Goal: Task Accomplishment & Management: Manage account settings

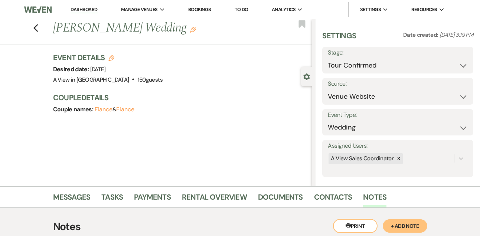
select select "4"
select select "5"
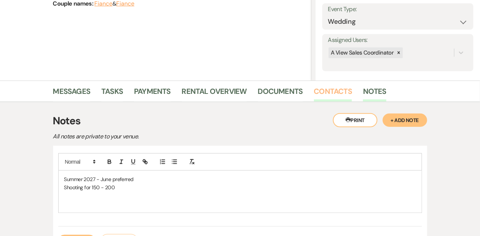
click at [340, 88] on link "Contacts" at bounding box center [333, 93] width 38 height 16
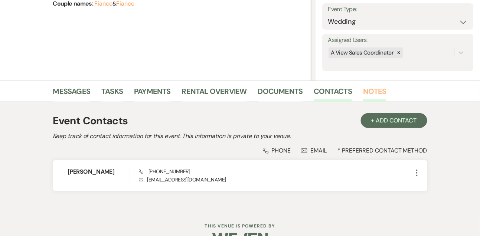
click at [366, 95] on link "Notes" at bounding box center [374, 93] width 23 height 16
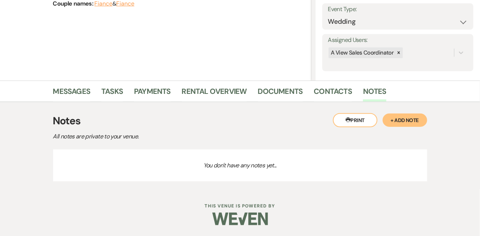
click at [407, 115] on button "+ Add Note" at bounding box center [405, 120] width 45 height 13
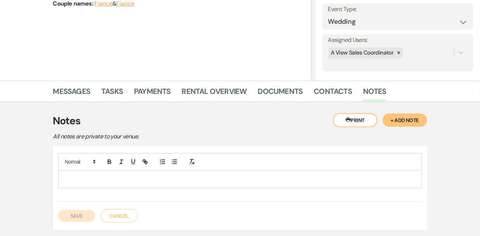
click at [235, 177] on p at bounding box center [240, 179] width 352 height 8
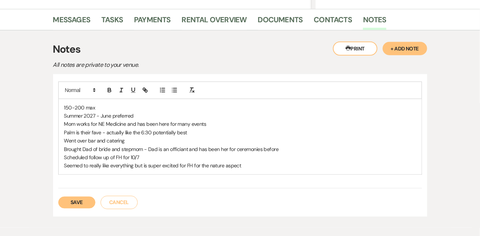
scroll to position [187, 0]
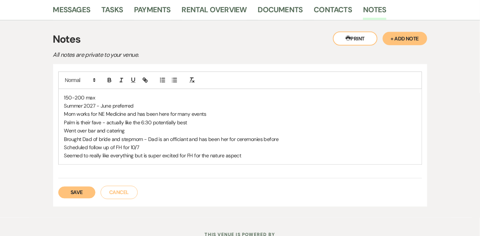
click at [81, 195] on button "Save" at bounding box center [76, 193] width 37 height 12
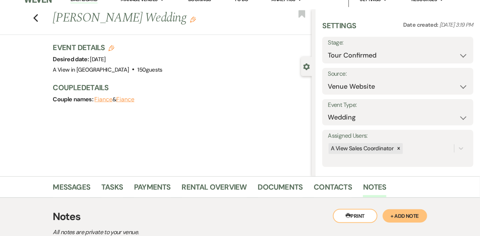
scroll to position [0, 0]
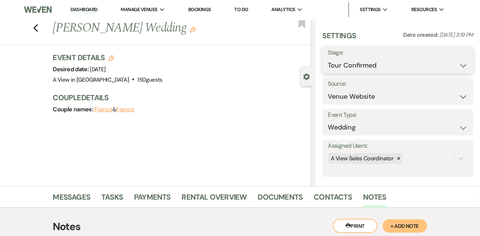
click at [353, 66] on select "Inquiry Follow Up Tour Requested Tour Confirmed Toured Proposal Sent Booked Lost" at bounding box center [398, 65] width 140 height 14
select select "5"
click at [328, 58] on select "Inquiry Follow Up Tour Requested Tour Confirmed Toured Proposal Sent Booked Lost" at bounding box center [398, 65] width 140 height 14
click at [464, 62] on button "Save" at bounding box center [457, 60] width 31 height 15
click at [324, 205] on link "Contacts" at bounding box center [333, 199] width 38 height 16
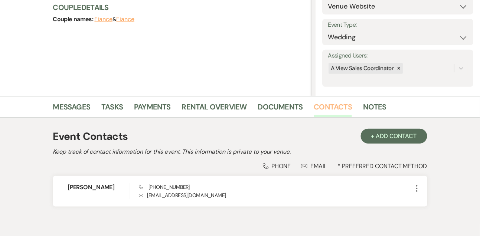
scroll to position [126, 0]
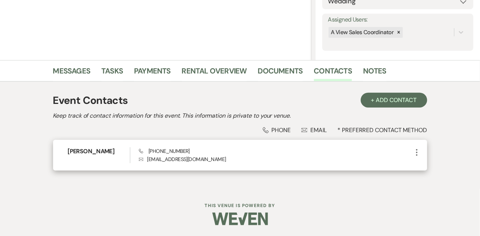
click at [113, 153] on h6 "Sophie Wratchford" at bounding box center [99, 151] width 62 height 8
copy h6 "Sophie Wratchford"
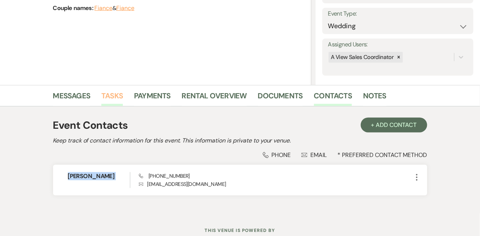
click at [113, 91] on link "Tasks" at bounding box center [112, 98] width 22 height 16
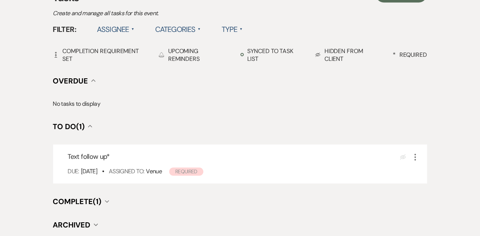
scroll to position [238, 0]
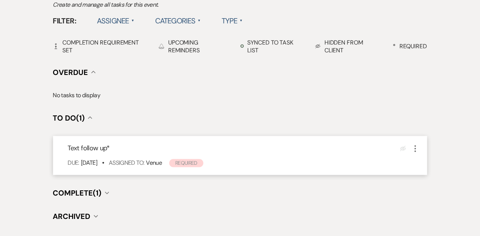
click at [414, 147] on icon "More" at bounding box center [415, 148] width 9 height 9
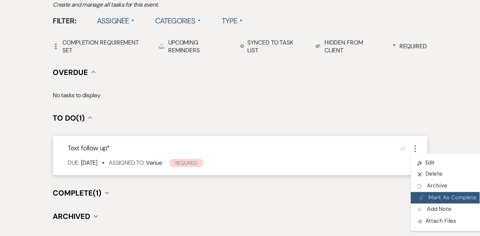
click at [424, 201] on button "Plan Portal Link Mark As Complete" at bounding box center [447, 198] width 73 height 12
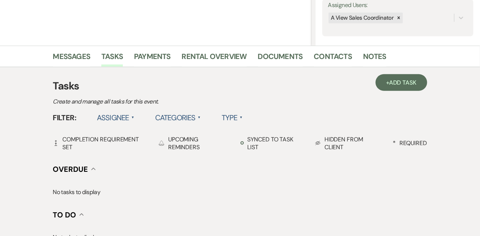
scroll to position [100, 0]
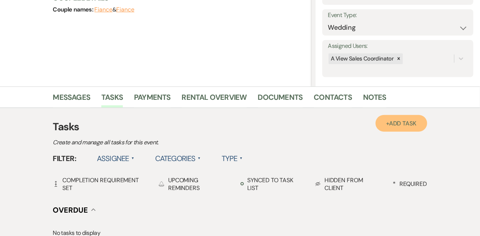
click at [404, 120] on span "Add Task" at bounding box center [402, 124] width 27 height 8
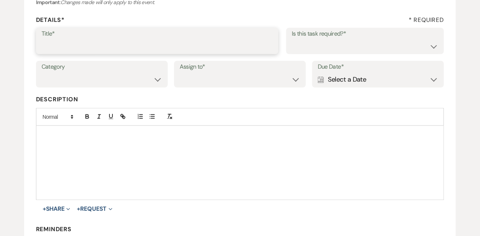
click at [194, 44] on input "Title*" at bounding box center [158, 46] width 232 height 14
type input "Final email"
click at [345, 48] on select "Yes No" at bounding box center [365, 46] width 147 height 14
select select "true"
click at [292, 39] on select "Yes No" at bounding box center [365, 46] width 147 height 14
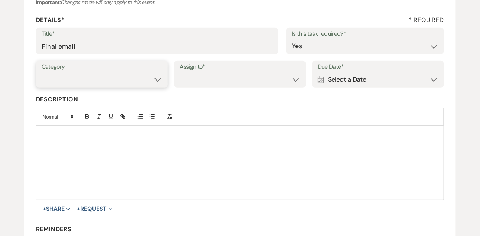
click at [105, 77] on select "Venue Vendors Guests Details Finalize & Share" at bounding box center [102, 79] width 121 height 14
select select "31"
click at [42, 72] on select "Venue Vendors Guests Details Finalize & Share" at bounding box center [102, 79] width 121 height 14
click at [178, 88] on div "Category Venue Vendors Guests Details Finalize & Share Assign to* Venue Client …" at bounding box center [240, 77] width 408 height 33
click at [190, 84] on select "Venue Client" at bounding box center [240, 79] width 121 height 14
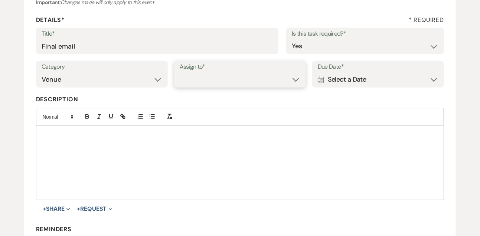
select select "venueHost"
click at [180, 72] on select "Venue Client" at bounding box center [240, 79] width 121 height 14
click at [359, 82] on div "Calendar Select a Date Expand" at bounding box center [378, 79] width 121 height 14
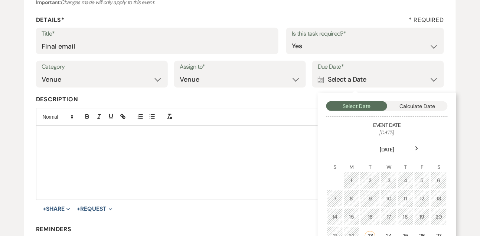
click at [413, 151] on div "Next" at bounding box center [417, 149] width 12 height 12
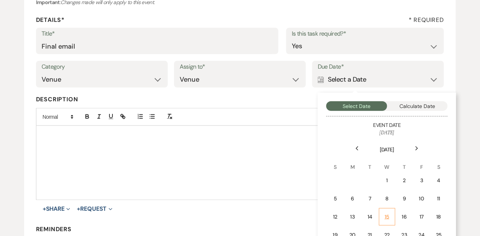
click at [388, 210] on td "15" at bounding box center [387, 216] width 16 height 17
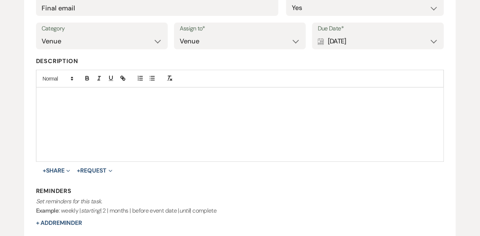
scroll to position [159, 0]
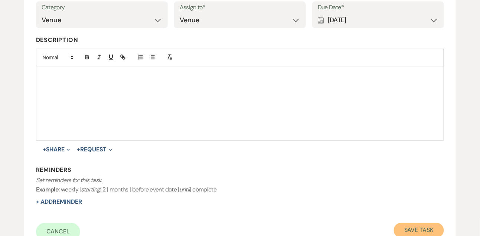
click at [402, 226] on button "Save Task" at bounding box center [419, 230] width 50 height 15
select select "9"
select select "5"
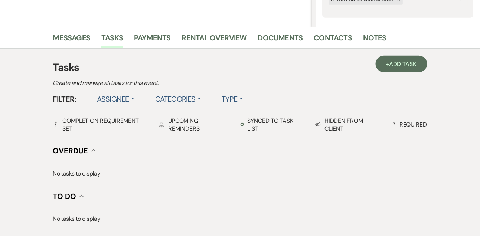
scroll to position [100, 0]
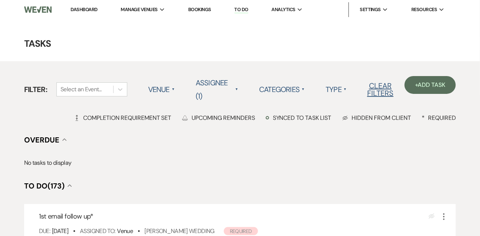
scroll to position [1, 0]
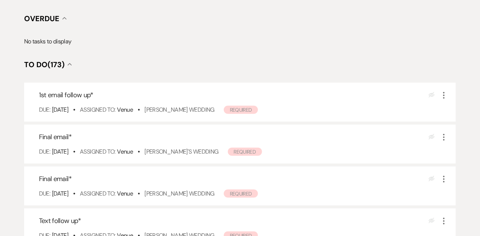
scroll to position [154, 0]
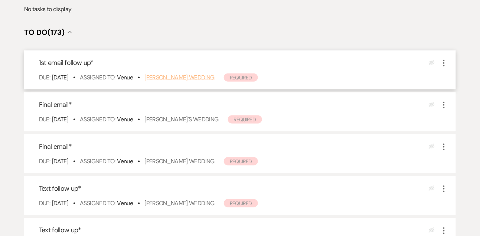
click at [190, 75] on link "[PERSON_NAME] Wedding" at bounding box center [179, 78] width 70 height 8
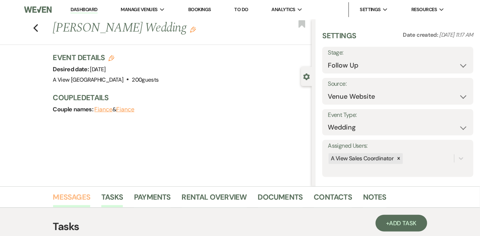
click at [69, 201] on link "Messages" at bounding box center [71, 199] width 37 height 16
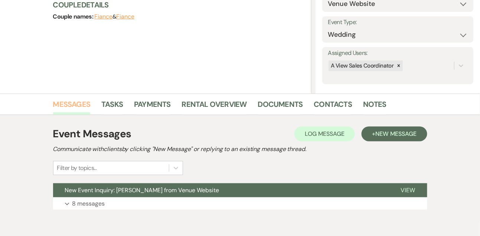
scroll to position [104, 0]
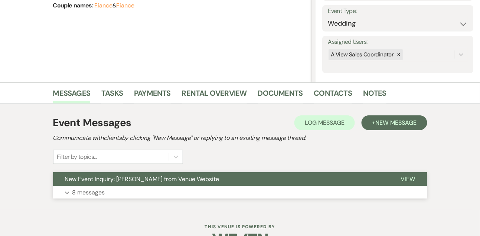
click at [83, 189] on p "8 messages" at bounding box center [88, 193] width 33 height 10
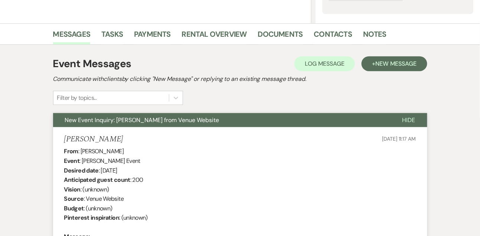
scroll to position [158, 0]
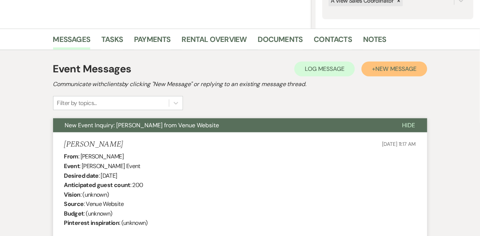
click at [394, 67] on span "New Message" at bounding box center [395, 69] width 41 height 8
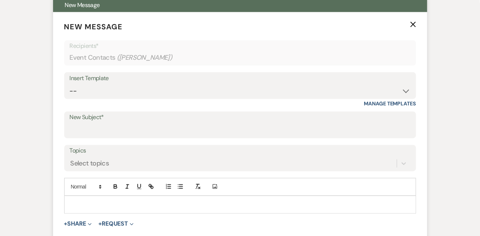
scroll to position [313, 0]
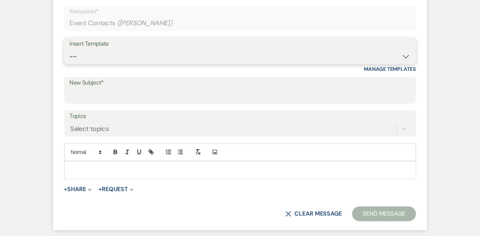
click at [107, 51] on select "-- Tour Confirmation Contract (Pre-Booked Leads) Out of office Inquiry Email Al…" at bounding box center [240, 56] width 341 height 14
select select "5551"
click at [70, 49] on select "-- Tour Confirmation Contract (Pre-Booked Leads) Out of office Inquiry Email Al…" at bounding box center [240, 56] width 341 height 14
type input "Still Thinking About A View Venues? Let’s Chat! 💬"
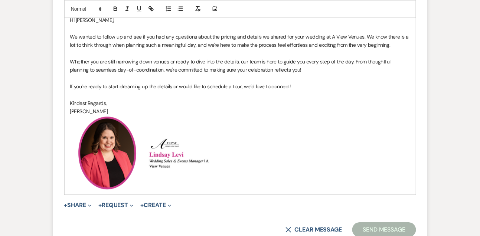
scroll to position [464, 0]
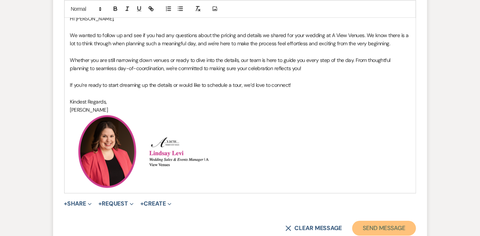
click at [357, 229] on button "Send Message" at bounding box center [383, 228] width 63 height 15
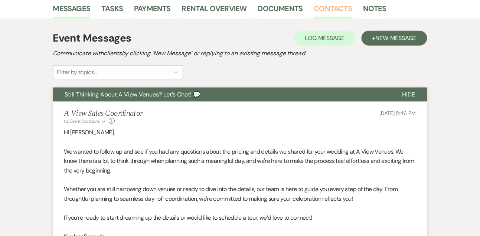
click at [333, 7] on link "Contacts" at bounding box center [333, 11] width 38 height 16
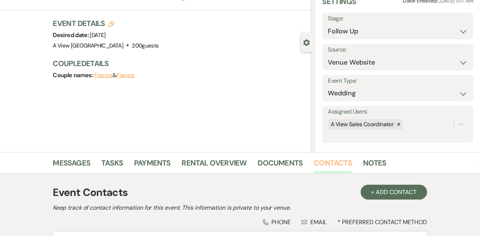
scroll to position [126, 0]
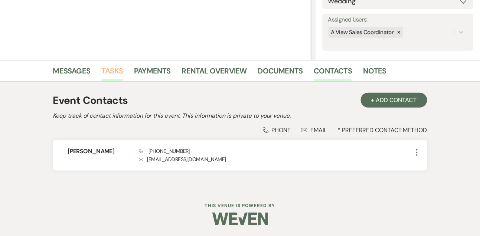
click at [120, 68] on link "Tasks" at bounding box center [112, 73] width 22 height 16
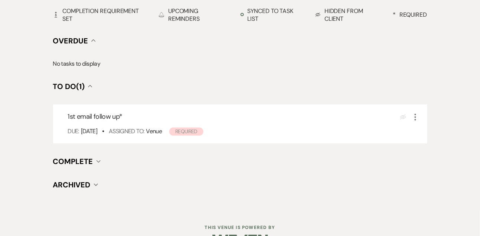
scroll to position [291, 0]
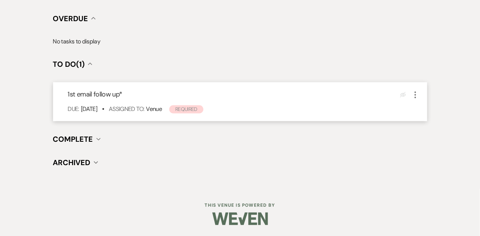
click at [418, 95] on icon "More" at bounding box center [415, 95] width 9 height 9
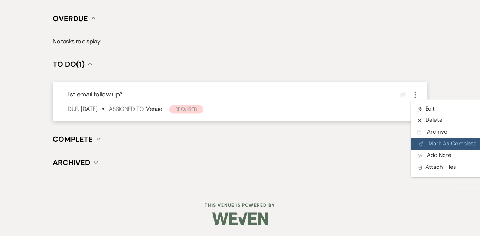
click at [427, 144] on button "Plan Portal Link Mark As Complete" at bounding box center [447, 144] width 73 height 12
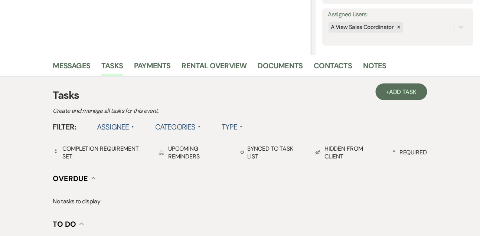
scroll to position [107, 0]
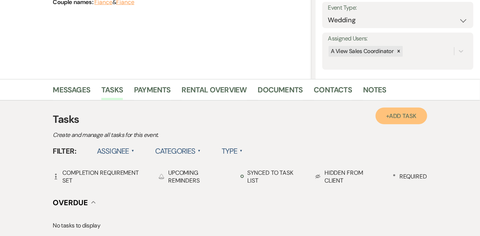
click at [385, 123] on link "+ Add Task" at bounding box center [401, 116] width 51 height 17
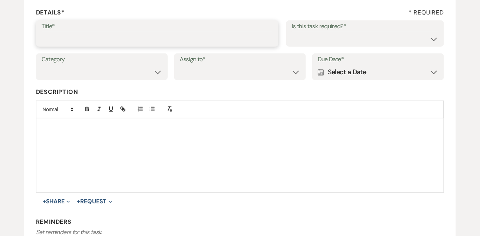
click at [144, 33] on input "Title*" at bounding box center [158, 39] width 232 height 14
type input "Text follow up"
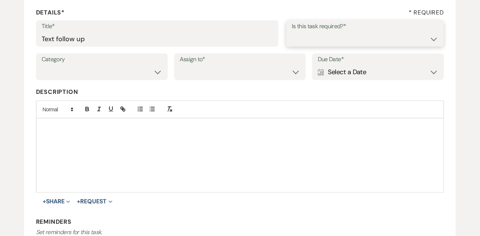
click at [320, 44] on select "Yes No" at bounding box center [365, 39] width 147 height 14
select select "true"
click at [292, 32] on select "Yes No" at bounding box center [365, 39] width 147 height 14
click at [133, 69] on select "Venue Vendors Guests Details Finalize & Share" at bounding box center [102, 72] width 121 height 14
select select "31"
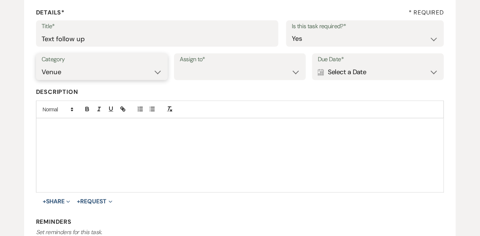
click at [42, 65] on select "Venue Vendors Guests Details Finalize & Share" at bounding box center [102, 72] width 121 height 14
click at [208, 81] on div "Category Venue Vendors Guests Details Finalize & Share Assign to* Venue Client …" at bounding box center [240, 69] width 408 height 33
click at [208, 78] on select "Venue Client" at bounding box center [240, 72] width 121 height 14
select select "venueHost"
click at [180, 65] on select "Venue Client" at bounding box center [240, 72] width 121 height 14
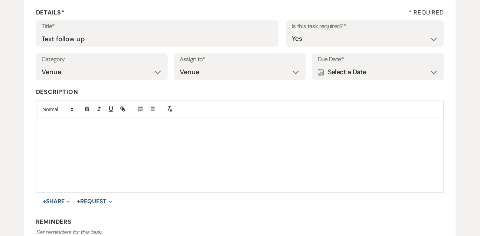
click at [336, 72] on div "Calendar Select a Date Expand" at bounding box center [378, 72] width 121 height 14
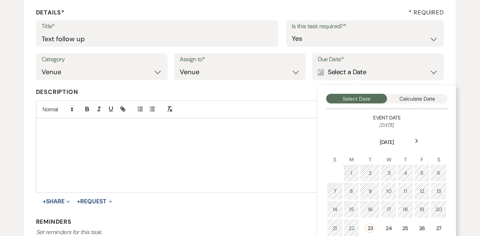
click at [420, 137] on div "Next" at bounding box center [417, 141] width 12 height 12
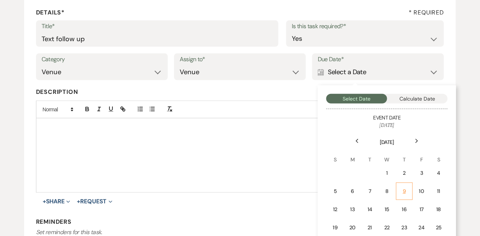
click at [408, 194] on div "9" at bounding box center [404, 191] width 7 height 8
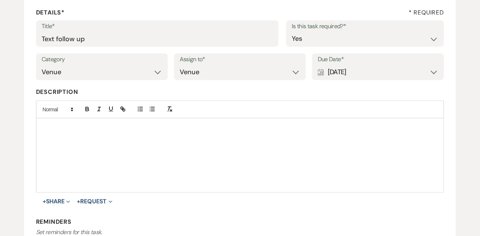
scroll to position [170, 0]
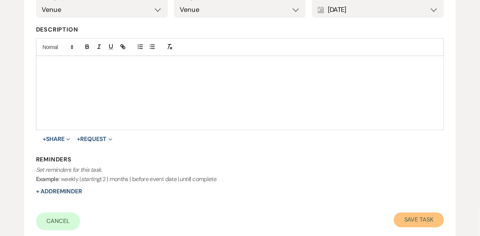
click at [408, 225] on button "Save Task" at bounding box center [419, 220] width 50 height 15
select select "9"
select select "5"
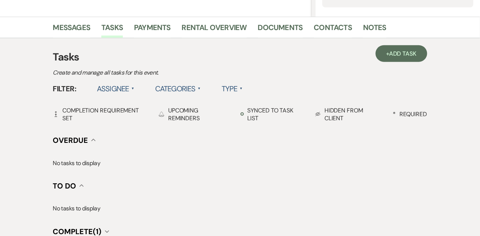
scroll to position [107, 0]
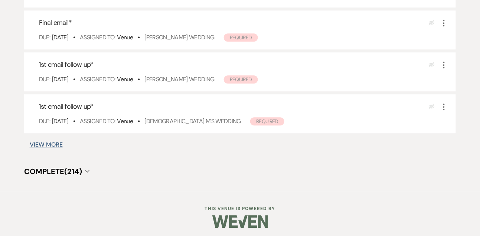
scroll to position [490, 0]
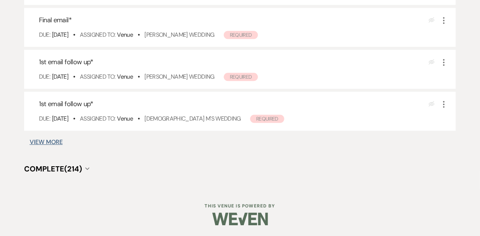
click at [50, 139] on button "View More" at bounding box center [46, 142] width 33 height 6
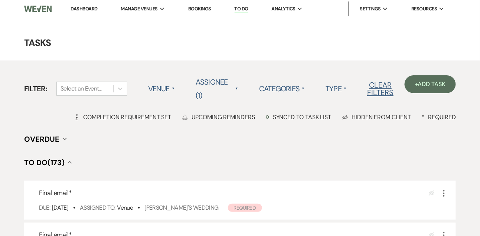
scroll to position [0, 0]
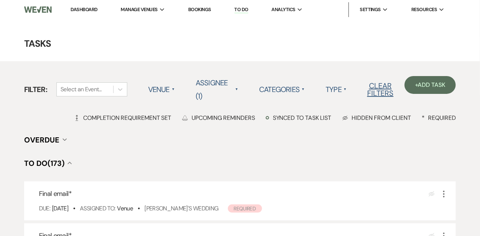
click at [86, 9] on link "Dashboard" at bounding box center [84, 9] width 27 height 6
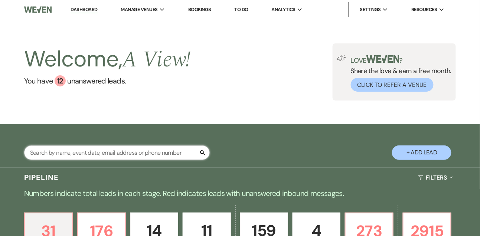
click at [111, 157] on input "text" at bounding box center [117, 153] width 186 height 14
type input "[PERSON_NAME]"
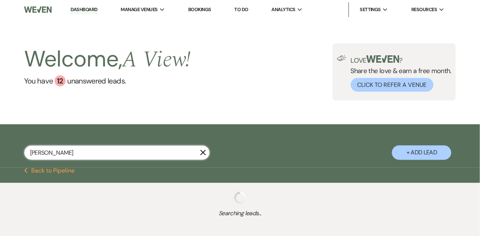
select select "5"
select select "8"
select select "4"
select select "9"
select select "8"
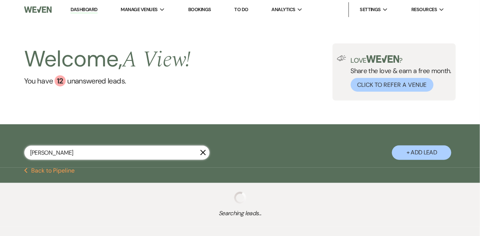
select select "4"
select select "8"
select select "4"
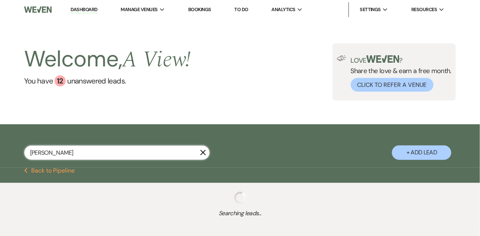
select select "8"
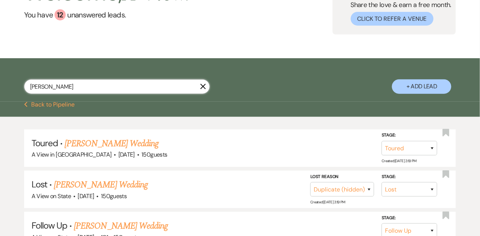
scroll to position [104, 0]
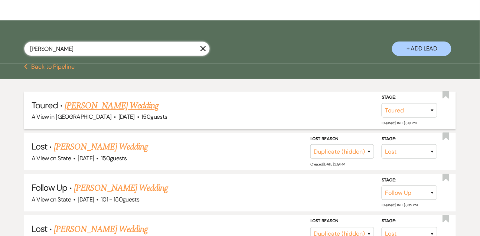
type input "[PERSON_NAME]"
click at [126, 112] on link "[PERSON_NAME] Wedding" at bounding box center [112, 105] width 94 height 13
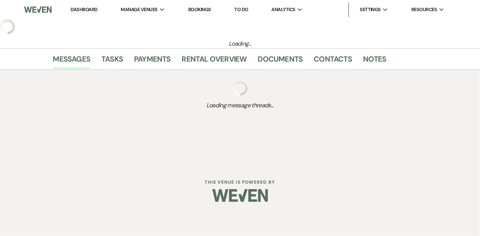
select select "5"
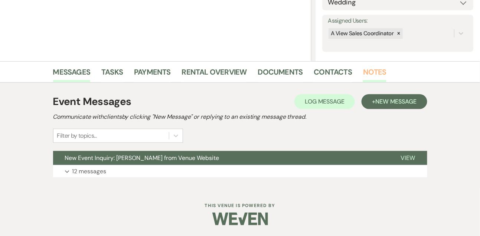
click at [370, 75] on link "Notes" at bounding box center [374, 74] width 23 height 16
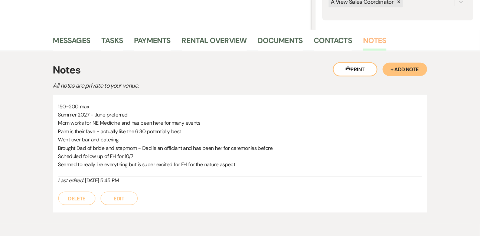
scroll to position [192, 0]
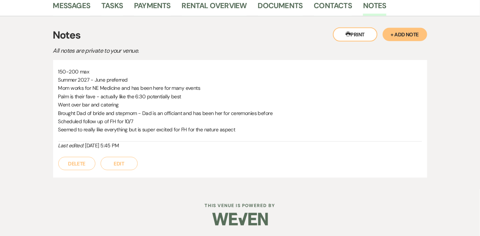
click at [124, 161] on button "Edit" at bounding box center [119, 163] width 37 height 13
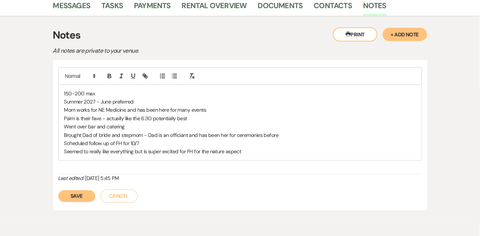
click at [60, 88] on div "150-200 max Summer 2027 - June preferred Mom works for NE Medicine and has been…" at bounding box center [240, 122] width 363 height 75
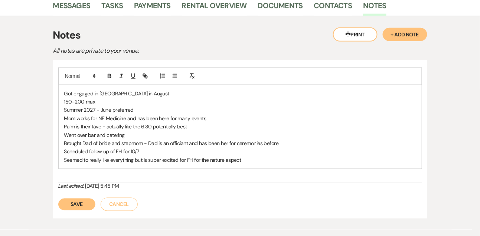
click at [257, 157] on p "Seemed to really like everything but is super excited for FH for the nature asp…" at bounding box center [240, 160] width 352 height 8
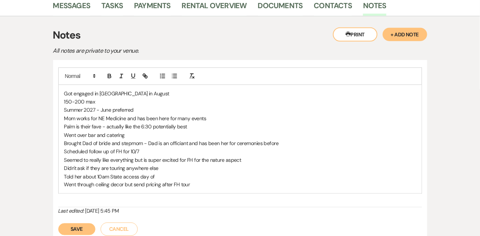
click at [84, 232] on button "Save" at bounding box center [76, 230] width 37 height 12
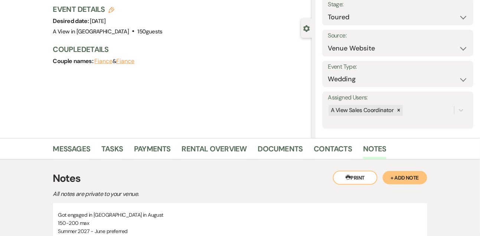
scroll to position [0, 0]
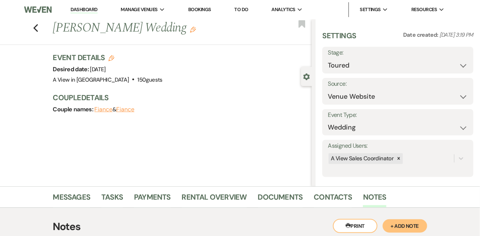
click at [86, 14] on li "Dashboard" at bounding box center [84, 9] width 34 height 15
click at [85, 12] on link "Dashboard" at bounding box center [84, 9] width 27 height 7
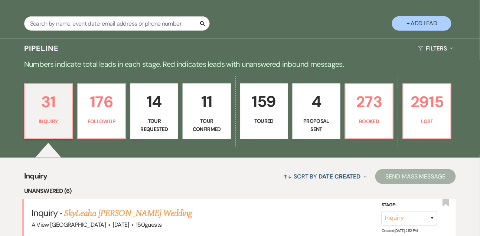
scroll to position [134, 0]
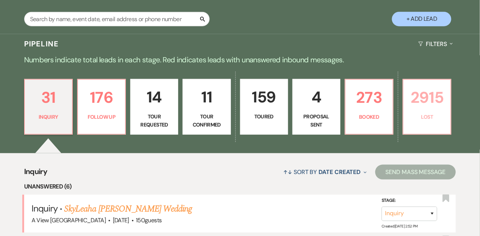
click at [422, 92] on p "2915" at bounding box center [427, 97] width 38 height 25
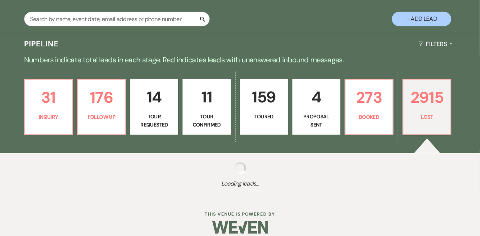
select select "8"
select select "5"
select select "8"
select select "5"
select select "8"
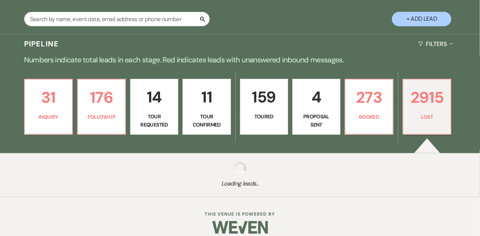
select select "6"
select select "8"
select select "5"
select select "8"
select select "5"
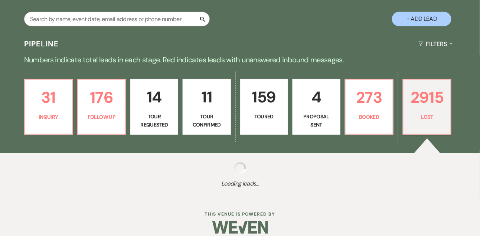
select select "8"
select select "5"
select select "8"
select select "5"
select select "8"
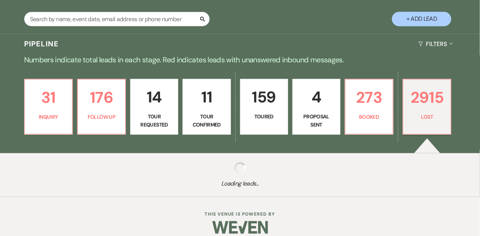
select select "5"
select select "8"
select select "5"
select select "8"
select select "5"
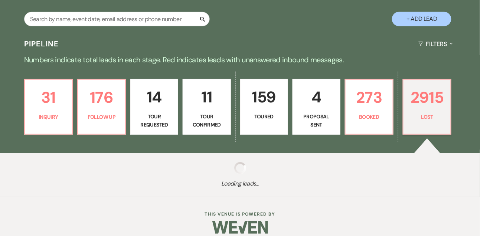
select select "8"
select select "7"
select select "8"
select select "5"
select select "8"
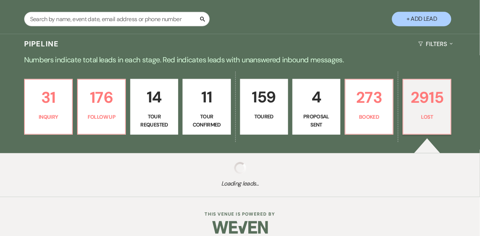
select select "5"
select select "8"
select select "5"
select select "8"
select select "5"
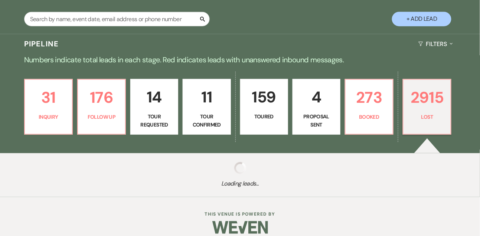
select select "8"
select select "5"
select select "8"
select select "5"
select select "8"
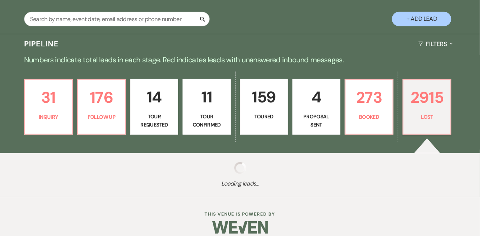
select select "8"
select select "7"
select select "8"
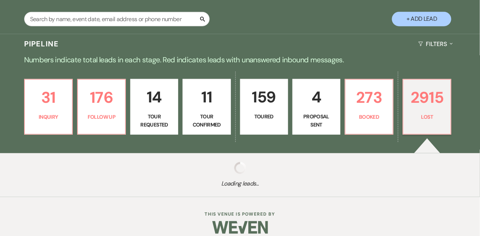
select select "1"
select select "8"
select select "7"
select select "8"
select select "7"
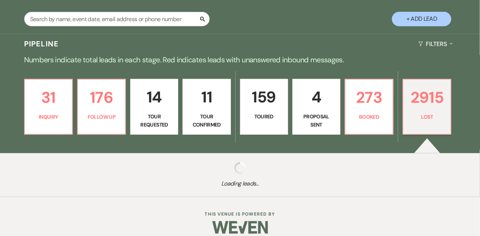
select select "8"
select select "1"
select select "8"
select select "7"
select select "8"
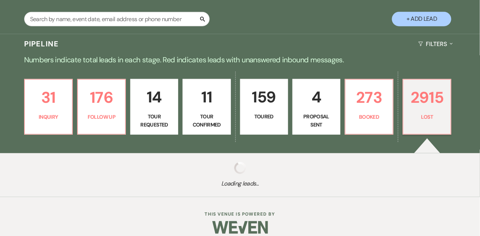
select select "8"
select select "6"
select select "8"
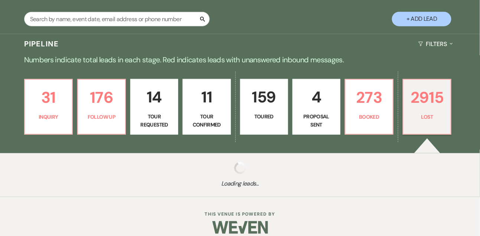
select select "8"
select select "1"
select select "8"
select select "7"
select select "8"
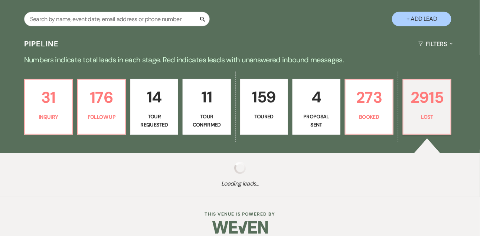
select select "7"
select select "8"
select select "6"
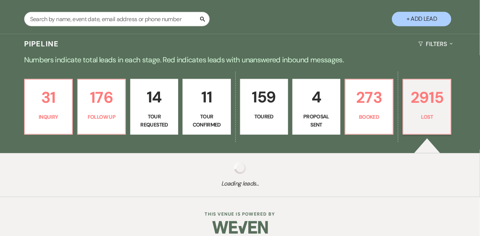
select select "8"
select select "6"
select select "8"
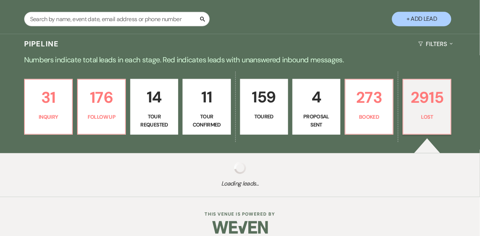
select select "7"
select select "8"
select select "7"
select select "8"
select select "10"
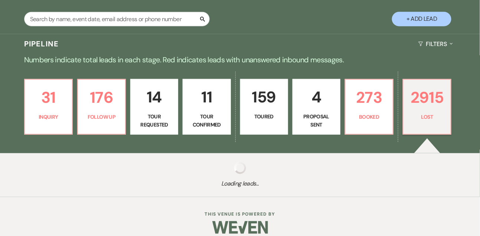
select select "8"
select select "6"
select select "8"
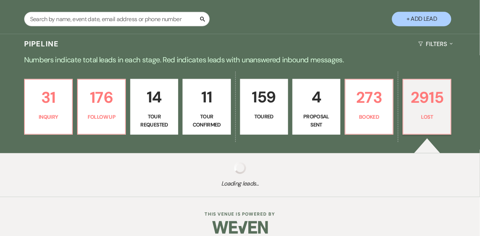
select select "8"
select select "6"
select select "8"
select select "10"
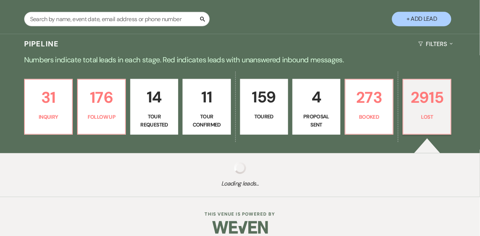
select select "8"
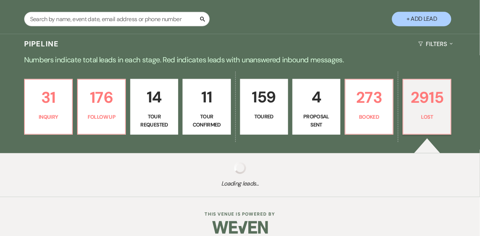
select select "7"
select select "8"
select select "6"
select select "8"
select select "10"
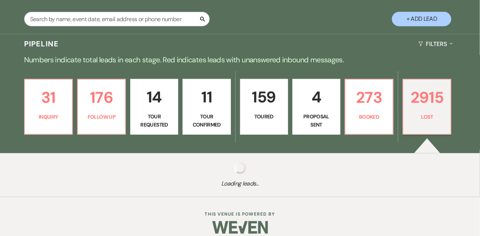
select select "8"
select select "5"
select select "8"
select select "5"
select select "8"
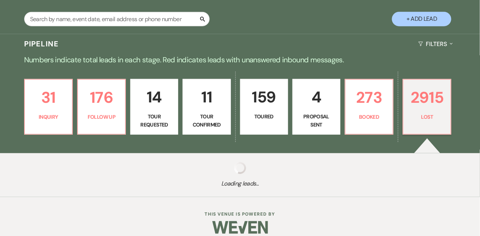
select select "5"
select select "8"
select select "10"
select select "8"
select select "7"
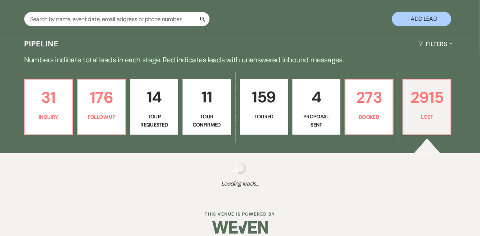
select select "8"
select select "6"
select select "8"
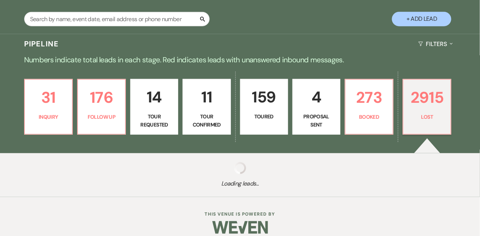
select select "10"
select select "8"
select select "6"
select select "8"
select select "6"
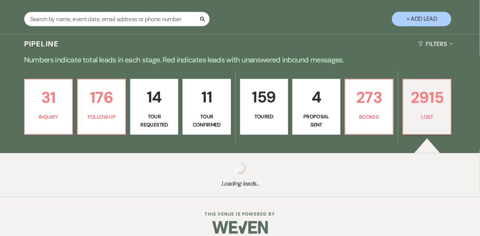
select select "8"
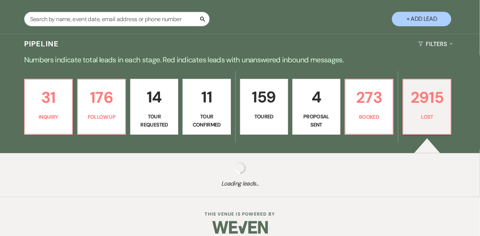
select select "10"
select select "8"
select select "5"
select select "8"
select select "5"
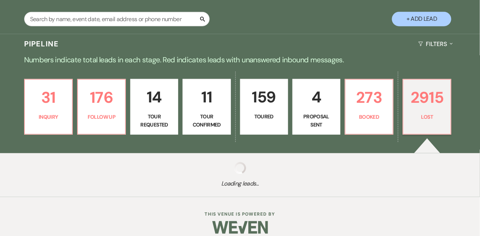
select select "8"
select select "5"
select select "8"
select select "6"
select select "8"
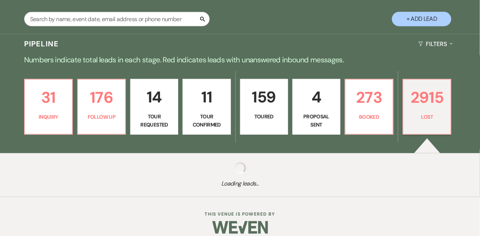
select select "8"
select select "10"
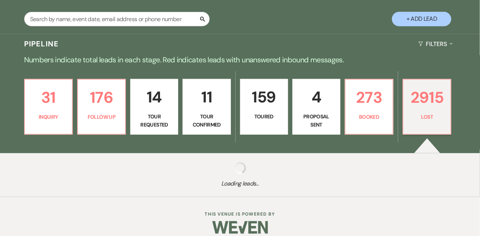
select select "8"
select select "5"
select select "8"
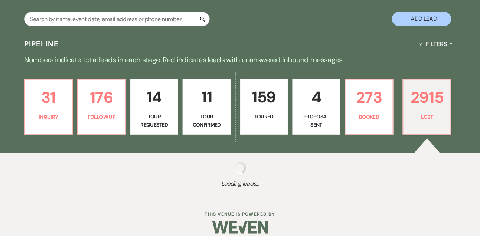
select select "6"
select select "8"
select select "6"
select select "8"
select select "5"
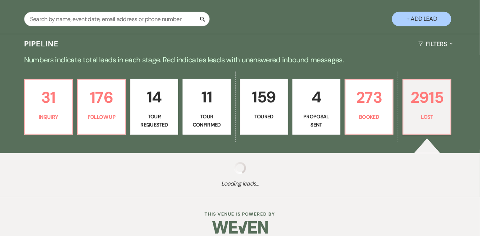
select select "8"
select select "6"
select select "8"
select select "5"
select select "8"
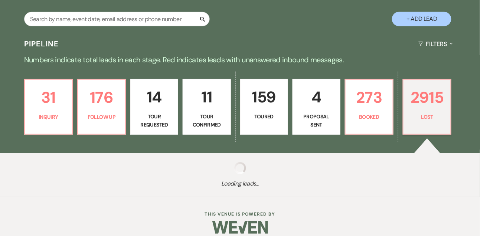
select select "7"
select select "8"
select select "5"
select select "8"
select select "5"
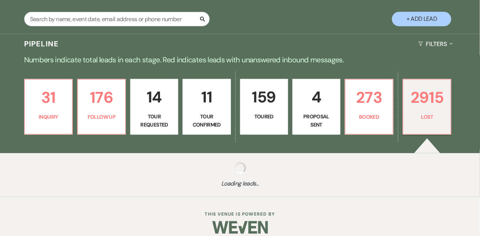
select select "8"
select select "6"
select select "8"
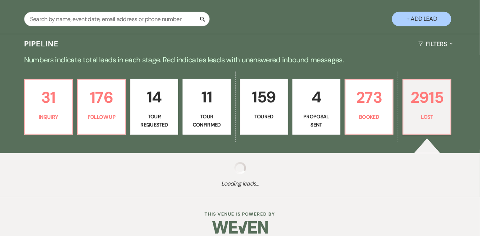
select select "5"
select select "8"
select select "5"
select select "8"
select select "6"
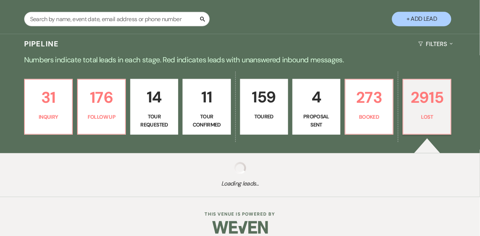
select select "8"
select select "10"
select select "8"
select select "6"
select select "8"
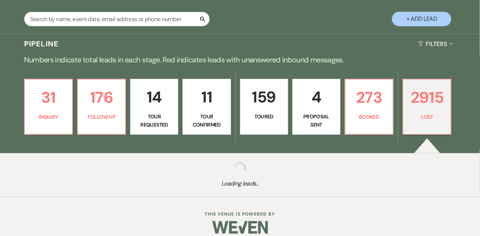
select select "6"
select select "8"
select select "5"
select select "8"
select select "6"
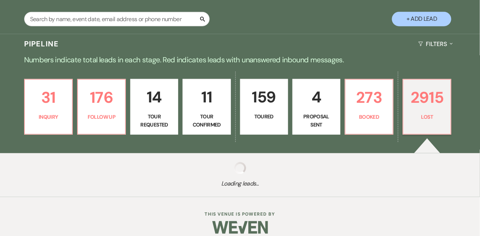
select select "8"
select select "5"
select select "8"
select select "5"
select select "8"
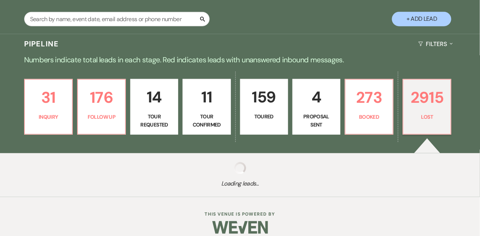
select select "10"
select select "8"
select select "5"
select select "8"
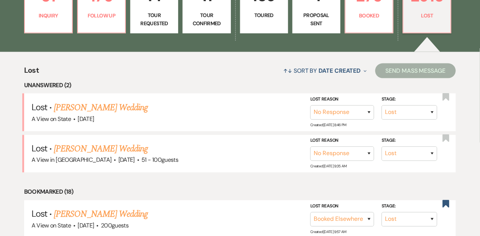
scroll to position [243, 0]
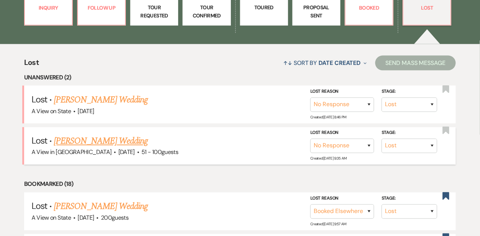
click at [123, 148] on link "[PERSON_NAME] Wedding" at bounding box center [101, 141] width 94 height 13
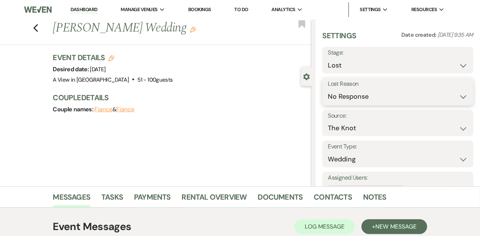
click at [338, 99] on select "Booked Elsewhere Budget Date Unavailable No Response Not a Good Match Capacity …" at bounding box center [398, 96] width 140 height 14
click at [328, 89] on select "Booked Elsewhere Budget Date Unavailable No Response Not a Good Match Capacity …" at bounding box center [398, 96] width 140 height 14
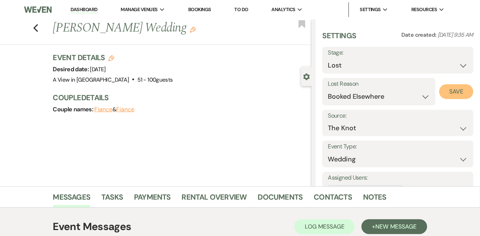
click at [448, 87] on button "Save" at bounding box center [456, 91] width 34 height 15
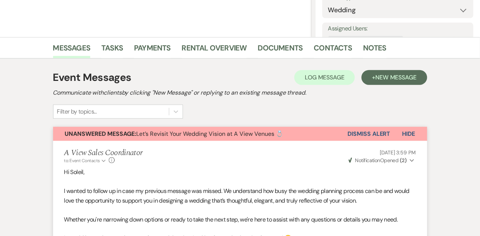
scroll to position [197, 0]
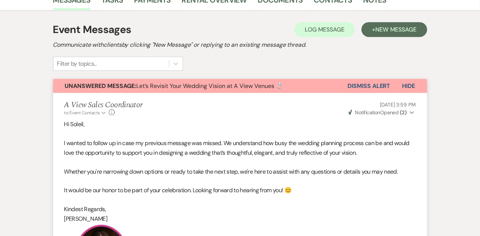
click at [375, 82] on button "Dismiss Alert" at bounding box center [369, 86] width 43 height 14
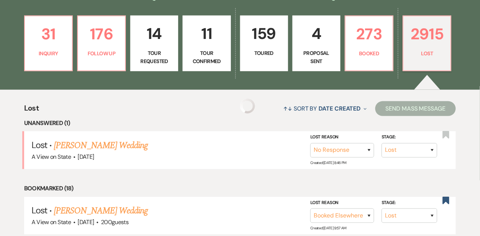
scroll to position [243, 0]
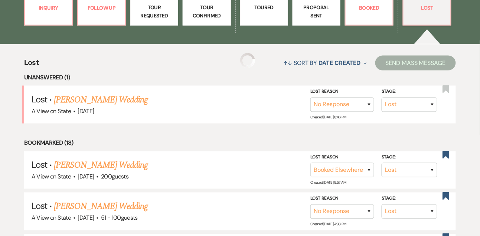
click at [124, 106] on link "[PERSON_NAME] Wedding" at bounding box center [101, 99] width 94 height 13
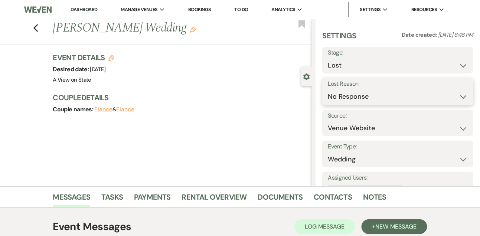
click at [339, 99] on select "Booked Elsewhere Budget Date Unavailable No Response Not a Good Match Capacity …" at bounding box center [398, 96] width 140 height 14
click at [328, 89] on select "Booked Elsewhere Budget Date Unavailable No Response Not a Good Match Capacity …" at bounding box center [398, 96] width 140 height 14
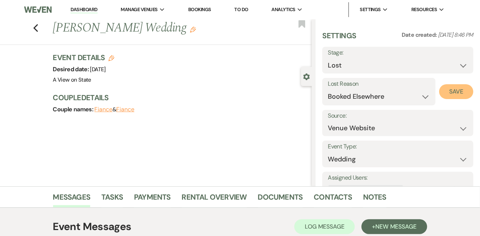
click at [450, 89] on button "Save" at bounding box center [456, 91] width 34 height 15
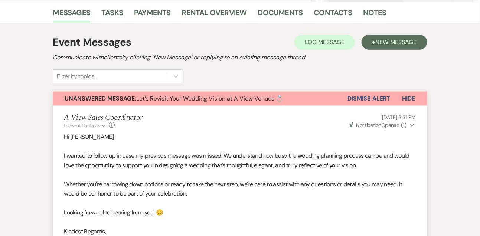
scroll to position [157, 0]
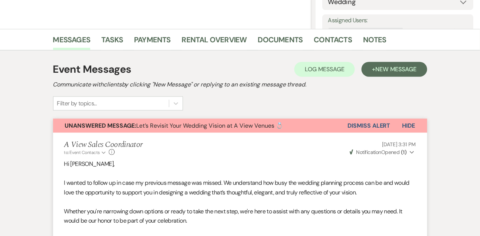
click at [376, 123] on button "Dismiss Alert" at bounding box center [369, 126] width 43 height 14
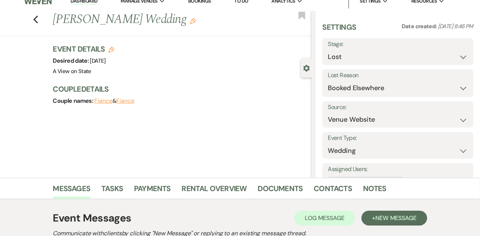
scroll to position [0, 0]
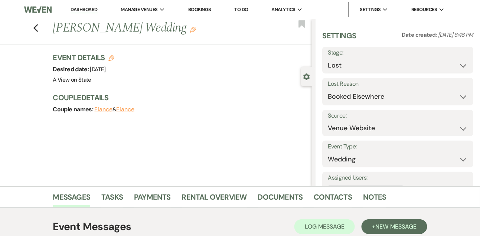
click at [85, 10] on link "Dashboard" at bounding box center [84, 9] width 27 height 7
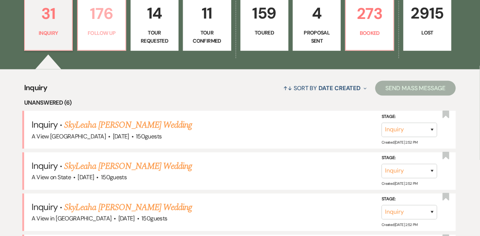
click at [94, 35] on p "Follow Up" at bounding box center [101, 33] width 38 height 8
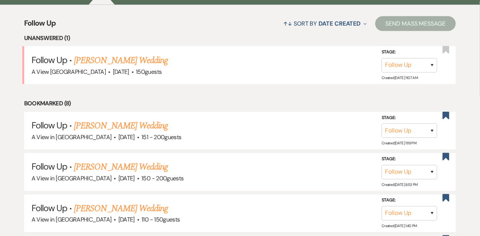
scroll to position [283, 0]
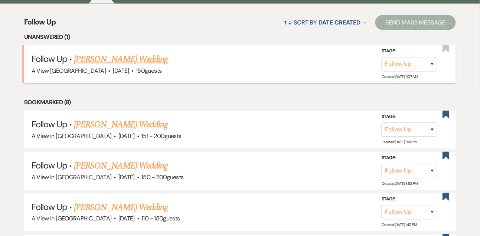
click at [96, 63] on link "[PERSON_NAME] Wedding" at bounding box center [121, 59] width 94 height 13
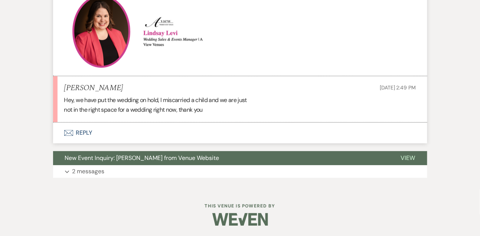
scroll to position [446, 0]
click at [89, 130] on button "Envelope Reply" at bounding box center [240, 133] width 374 height 21
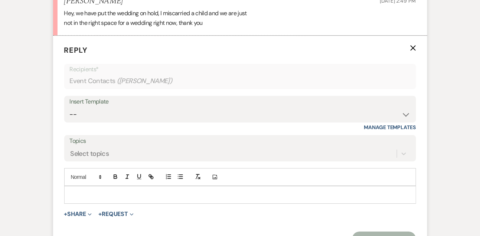
scroll to position [540, 0]
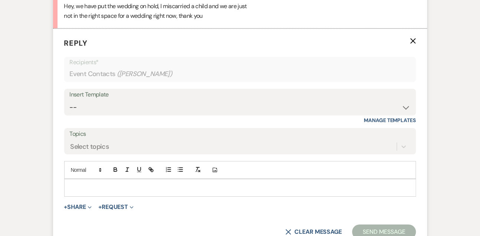
click at [137, 13] on div "Hey, we have put the wedding on hold, I miscarried a child and we are just not …" at bounding box center [240, 10] width 352 height 19
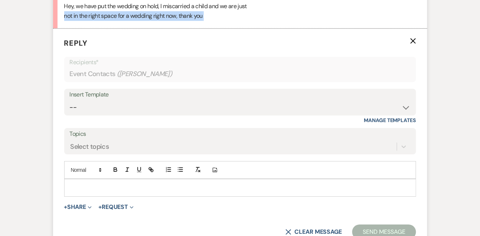
click at [137, 13] on div "Hey, we have put the wedding on hold, I miscarried a child and we are just not …" at bounding box center [240, 10] width 352 height 19
copy li "not in the right space for a wedding right now, thank you"
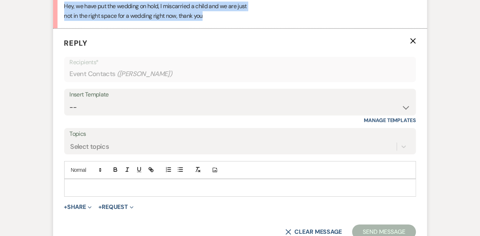
drag, startPoint x: 63, startPoint y: 4, endPoint x: 66, endPoint y: 23, distance: 19.1
click at [66, 23] on li "[PERSON_NAME] [DATE] 2:49 PM Hey, we have put the wedding on hold, I miscarried…" at bounding box center [240, 5] width 374 height 46
copy div "Hey, we have put the wedding on hold, I miscarried a child and we are just not …"
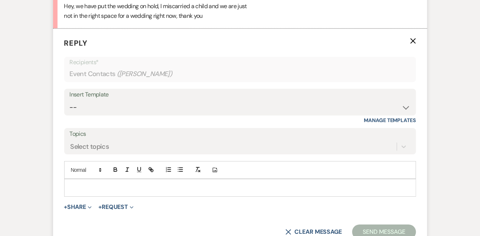
click at [89, 185] on p at bounding box center [240, 188] width 340 height 8
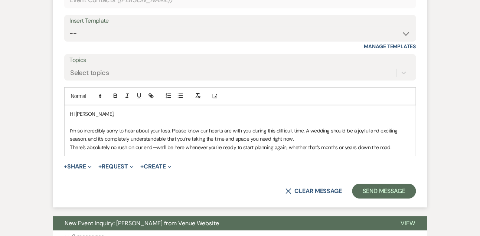
scroll to position [620, 0]
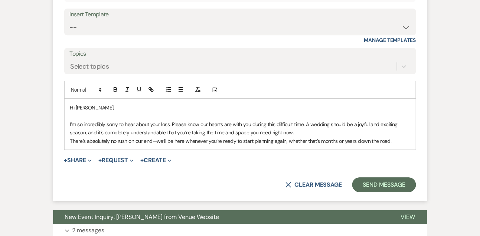
click at [297, 134] on p "I’m so incredibly sorry to hear about your loss. Please know our hearts are wit…" at bounding box center [240, 128] width 340 height 17
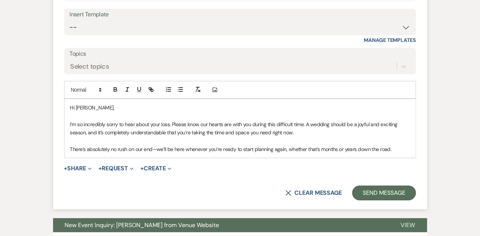
click at [400, 149] on p "There’s absolutely no rush on our end—we’ll be here whenever you’re ready to st…" at bounding box center [240, 149] width 340 height 8
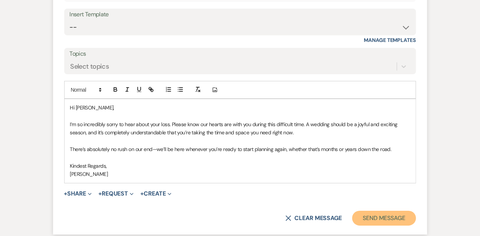
click at [397, 221] on button "Send Message" at bounding box center [383, 218] width 63 height 15
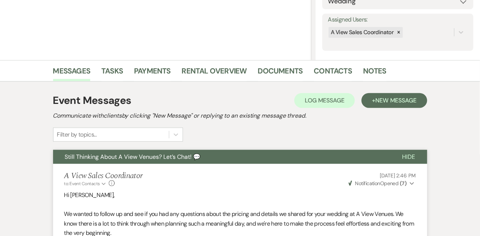
scroll to position [0, 0]
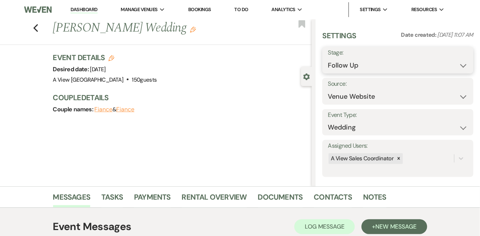
click at [343, 66] on select "Inquiry Follow Up Tour Requested Tour Confirmed Toured Proposal Sent Booked Lost" at bounding box center [398, 65] width 140 height 14
click at [328, 58] on select "Inquiry Follow Up Tour Requested Tour Confirmed Toured Proposal Sent Booked Lost" at bounding box center [398, 65] width 140 height 14
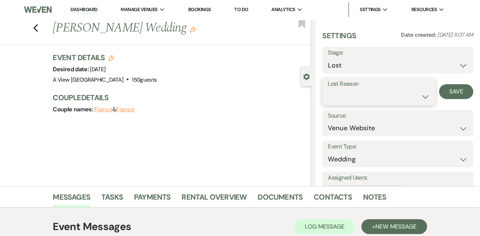
click at [362, 94] on select "Booked Elsewhere Budget Date Unavailable No Response Not a Good Match Capacity …" at bounding box center [379, 96] width 102 height 14
click at [328, 89] on select "Booked Elsewhere Budget Date Unavailable No Response Not a Good Match Capacity …" at bounding box center [379, 96] width 102 height 14
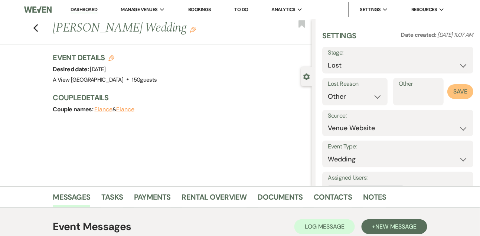
click at [454, 95] on button "Save" at bounding box center [460, 91] width 26 height 15
click at [113, 198] on link "Tasks" at bounding box center [112, 199] width 22 height 16
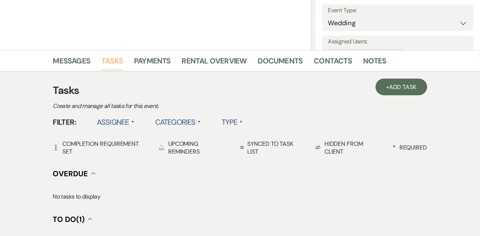
scroll to position [233, 0]
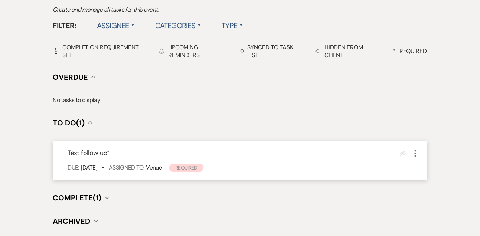
click at [412, 153] on icon "More" at bounding box center [415, 153] width 9 height 9
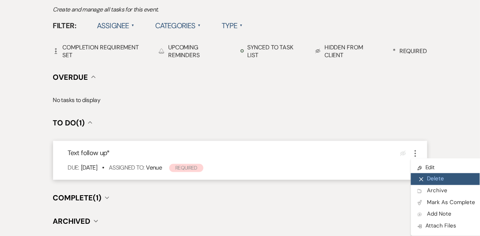
click at [429, 176] on button "X Delete" at bounding box center [446, 179] width 71 height 12
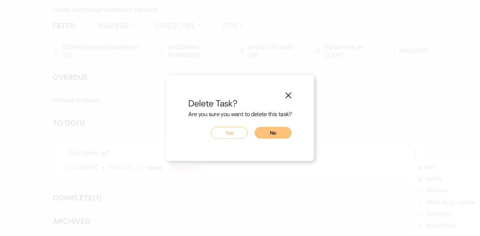
click at [240, 128] on button "Yes" at bounding box center [229, 133] width 37 height 12
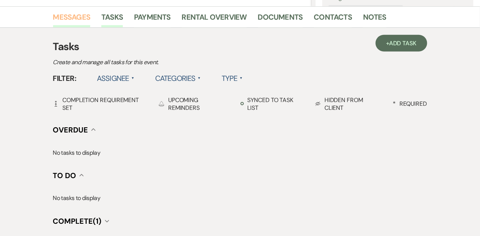
click at [80, 12] on link "Messages" at bounding box center [71, 19] width 37 height 16
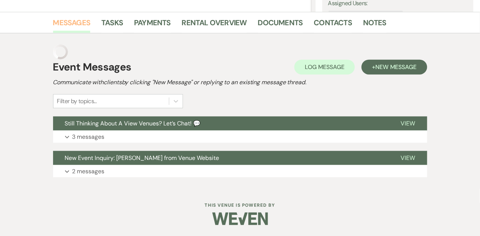
scroll to position [160, 0]
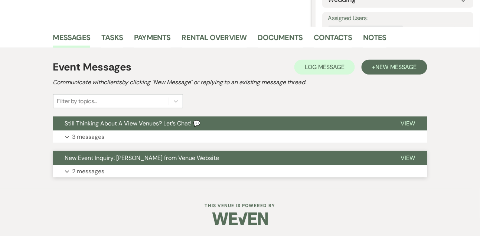
click at [98, 163] on button "New Event Inquiry: [PERSON_NAME] from Venue Website" at bounding box center [221, 158] width 336 height 14
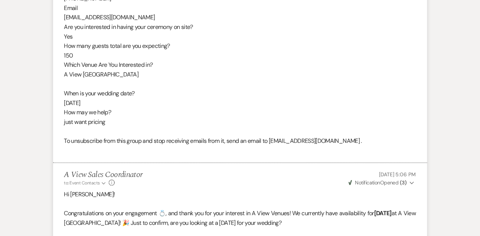
scroll to position [0, 0]
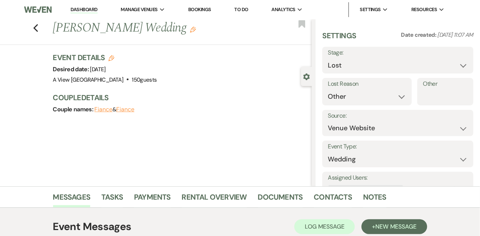
click at [84, 11] on link "Dashboard" at bounding box center [84, 9] width 27 height 7
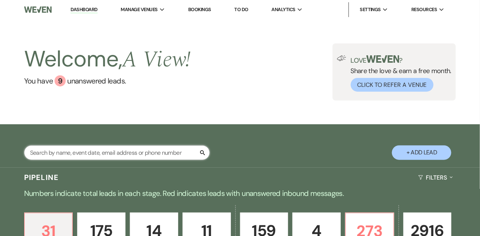
click at [90, 160] on input "text" at bounding box center [117, 153] width 186 height 14
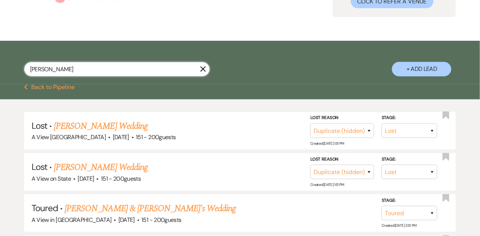
scroll to position [121, 0]
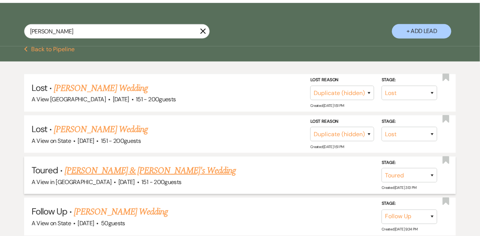
click at [99, 176] on link "[PERSON_NAME] & [PERSON_NAME]'s Wedding" at bounding box center [151, 170] width 172 height 13
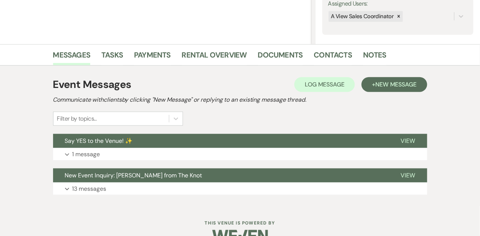
scroll to position [160, 0]
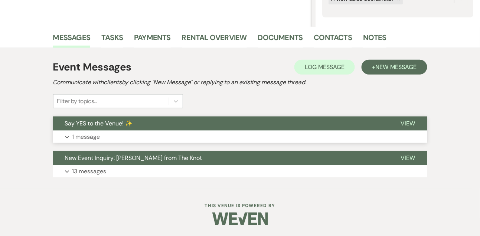
click at [99, 134] on p "1 message" at bounding box center [86, 137] width 28 height 10
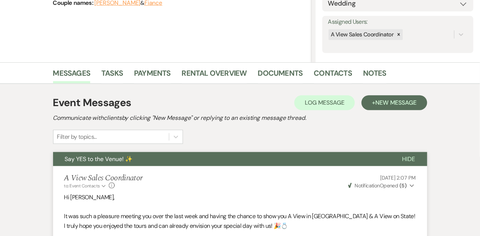
scroll to position [100, 0]
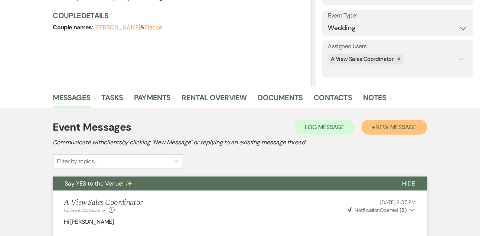
click at [382, 122] on button "+ New Message" at bounding box center [394, 127] width 65 height 15
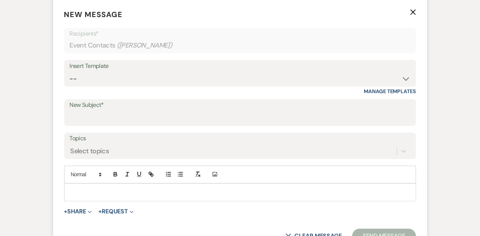
scroll to position [356, 0]
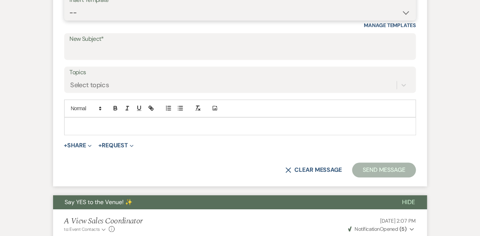
click at [88, 16] on select "-- Tour Confirmation Contract (Pre-Booked Leads) Out of office Inquiry Email Al…" at bounding box center [240, 13] width 341 height 14
click at [70, 6] on select "-- Tour Confirmation Contract (Pre-Booked Leads) Out of office Inquiry Email Al…" at bounding box center [240, 13] width 341 height 14
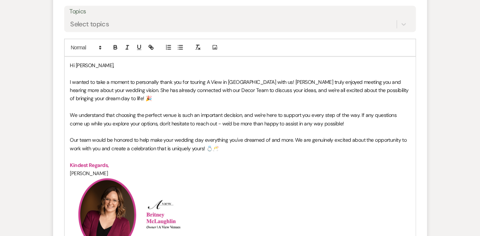
scroll to position [418, 0]
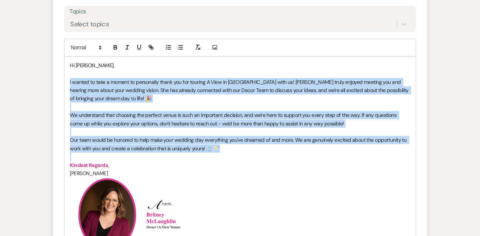
drag, startPoint x: 69, startPoint y: 81, endPoint x: 70, endPoint y: 155, distance: 74.6
click at [70, 155] on div "Hi [PERSON_NAME], I wanted to take a moment to personally thank you for touring…" at bounding box center [240, 224] width 351 height 335
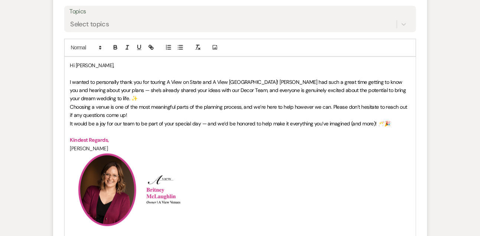
click at [122, 99] on p "I wanted to personally thank you for touring A View on State and A View [GEOGRA…" at bounding box center [240, 90] width 340 height 25
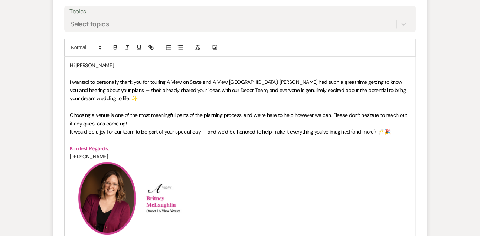
click at [137, 123] on p "Choosing a venue is one of the most meaningful parts of the planning process, a…" at bounding box center [240, 119] width 340 height 17
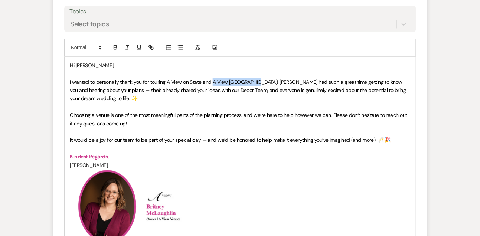
drag, startPoint x: 213, startPoint y: 81, endPoint x: 256, endPoint y: 82, distance: 43.5
click at [256, 82] on span "I wanted to personally thank you for touring A View on State and A View [GEOGRA…" at bounding box center [238, 90] width 337 height 23
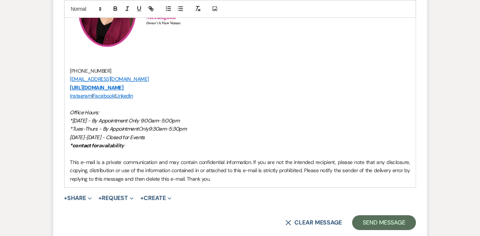
scroll to position [614, 0]
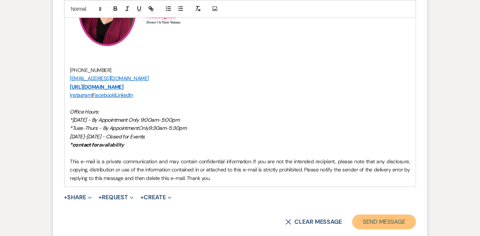
click at [379, 215] on button "Send Message" at bounding box center [383, 222] width 63 height 15
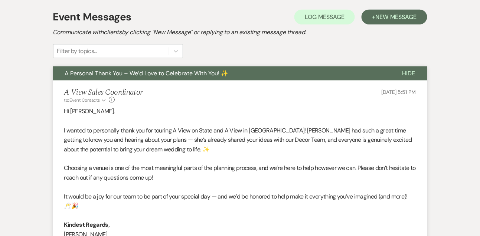
scroll to position [0, 0]
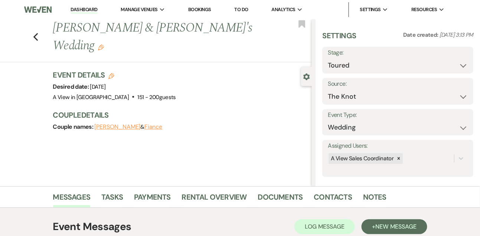
click at [87, 13] on link "Dashboard" at bounding box center [84, 9] width 27 height 7
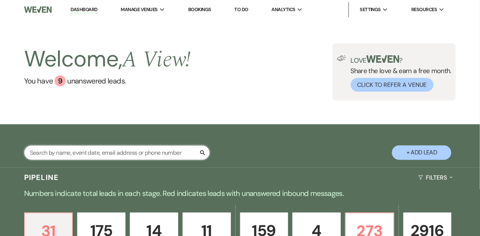
click at [84, 153] on input "text" at bounding box center [117, 153] width 186 height 14
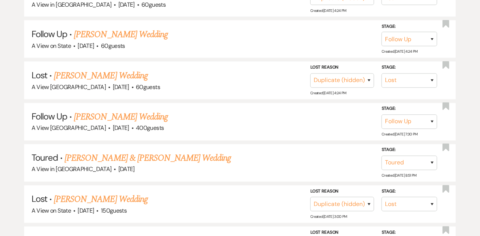
scroll to position [270, 0]
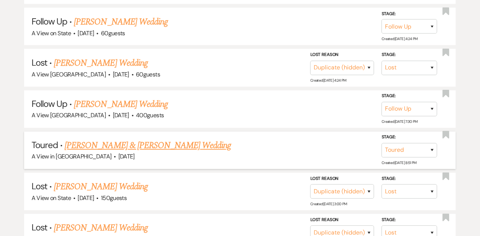
click at [88, 149] on link "[PERSON_NAME] & [PERSON_NAME] Wedding" at bounding box center [148, 145] width 166 height 13
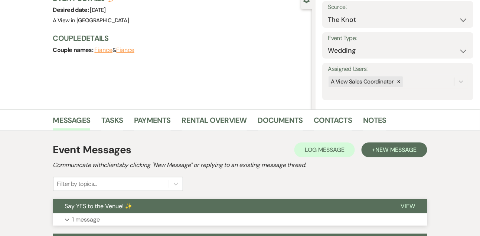
click at [84, 219] on p "1 message" at bounding box center [86, 220] width 28 height 10
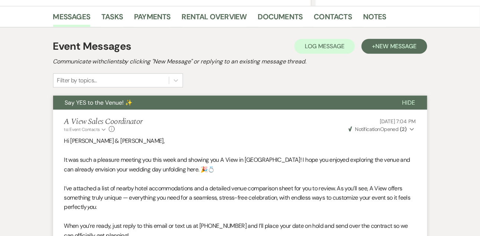
scroll to position [129, 0]
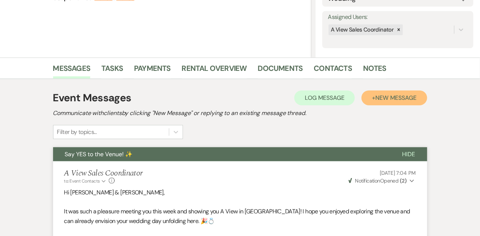
click at [380, 104] on button "+ New Message" at bounding box center [394, 98] width 65 height 15
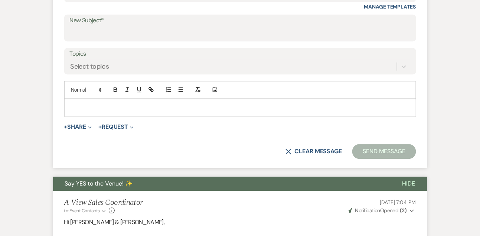
scroll to position [349, 0]
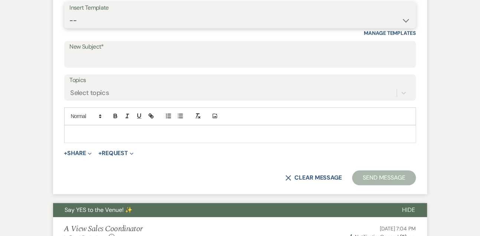
click at [102, 22] on select "-- Tour Confirmation Contract (Pre-Booked Leads) Out of office Inquiry Email Al…" at bounding box center [240, 20] width 341 height 14
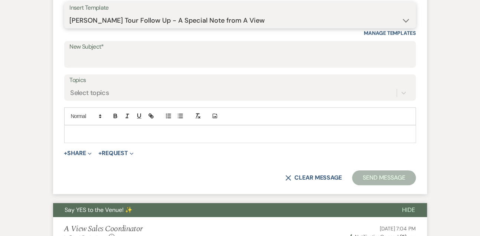
click at [70, 13] on select "-- Tour Confirmation Contract (Pre-Booked Leads) Out of office Inquiry Email Al…" at bounding box center [240, 20] width 341 height 14
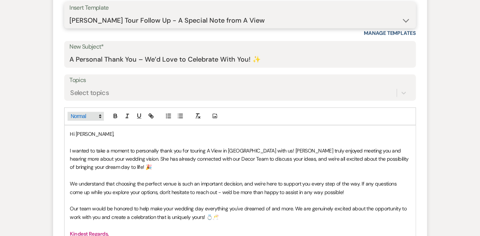
scroll to position [420, 0]
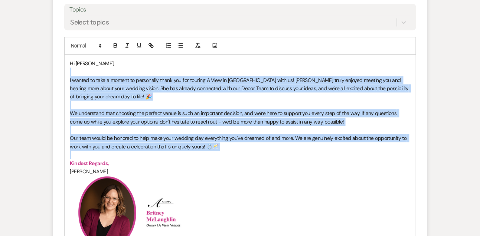
drag, startPoint x: 68, startPoint y: 75, endPoint x: 74, endPoint y: 156, distance: 81.2
click at [74, 156] on div "Hi [PERSON_NAME], I wanted to take a moment to personally thank you for touring…" at bounding box center [240, 222] width 351 height 335
paste div
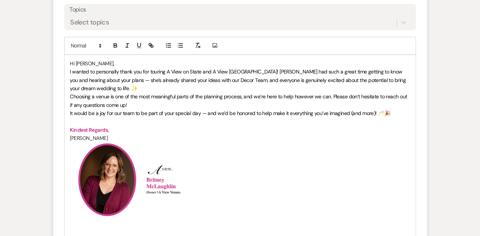
click at [107, 65] on p "Hi [PERSON_NAME]," at bounding box center [240, 63] width 340 height 8
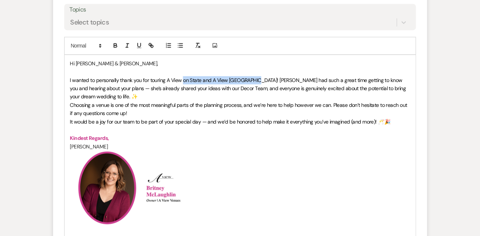
drag, startPoint x: 183, startPoint y: 80, endPoint x: 256, endPoint y: 79, distance: 72.8
click at [256, 79] on span "I wanted to personally thank you for touring A View on State and A View [GEOGRA…" at bounding box center [238, 88] width 337 height 23
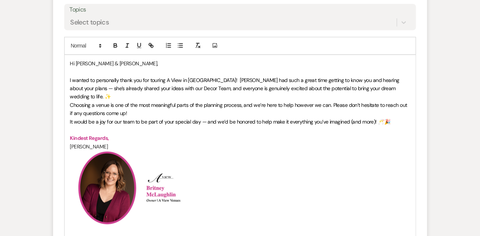
click at [395, 86] on p "I wanted to personally thank you for touring A View in [GEOGRAPHIC_DATA]! [PERS…" at bounding box center [240, 88] width 340 height 25
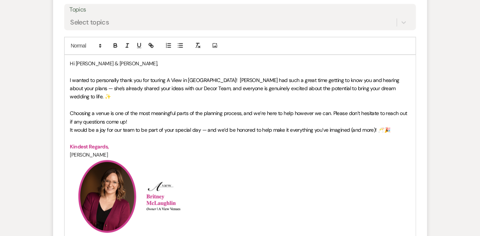
click at [318, 114] on p "Choosing a venue is one of the most meaningful parts of the planning process, a…" at bounding box center [240, 117] width 340 height 17
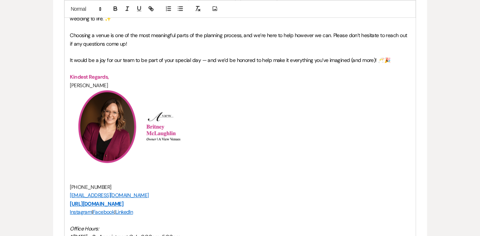
scroll to position [384, 0]
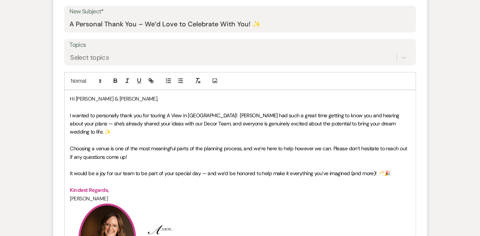
click at [382, 170] on span "It would be a joy for our team to be part of your special day — and we’d be hon…" at bounding box center [230, 173] width 320 height 7
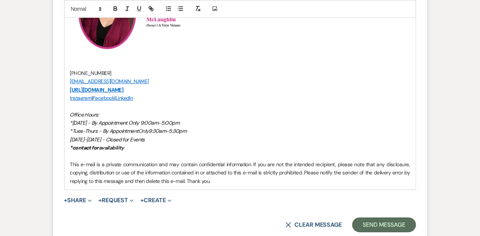
scroll to position [632, 0]
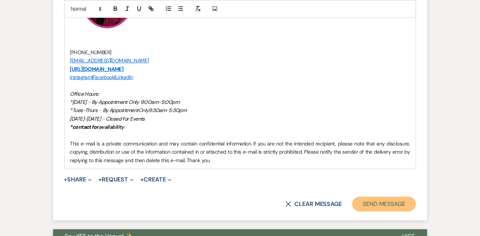
click at [393, 199] on button "Send Message" at bounding box center [383, 204] width 63 height 15
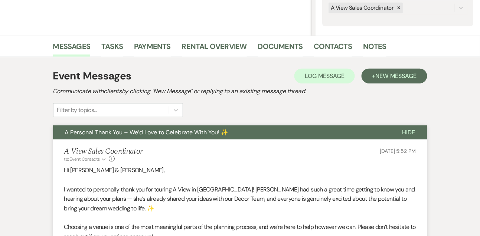
scroll to position [0, 0]
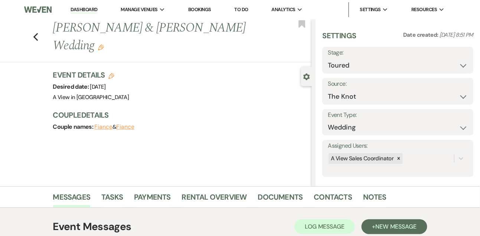
click at [79, 7] on link "Dashboard" at bounding box center [84, 9] width 27 height 7
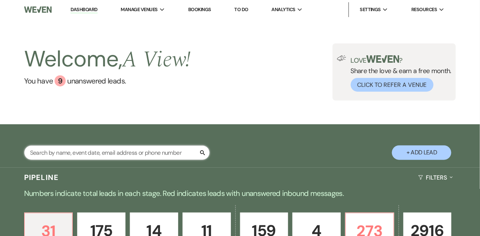
click at [84, 156] on input "text" at bounding box center [117, 153] width 186 height 14
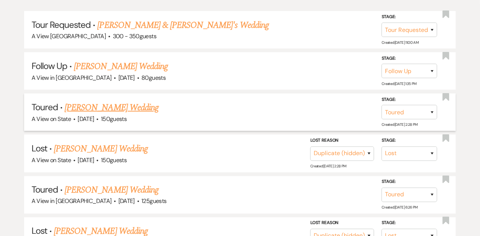
scroll to position [183, 0]
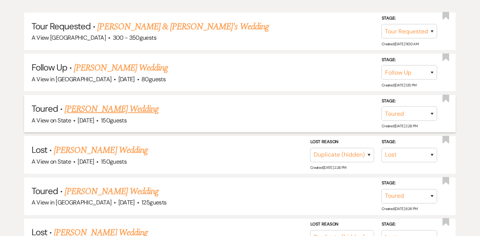
click at [96, 115] on link "[PERSON_NAME] Wedding" at bounding box center [112, 108] width 94 height 13
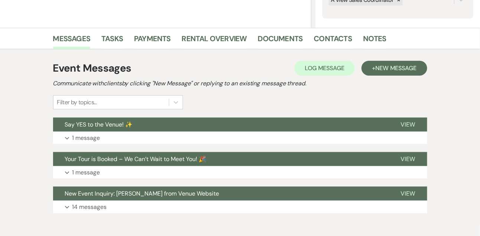
scroll to position [194, 0]
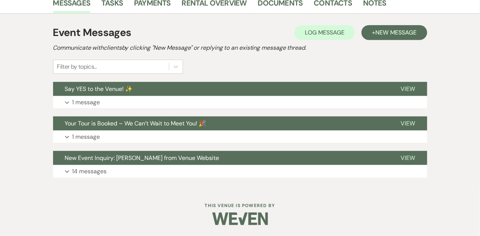
click at [94, 111] on div "Event Messages Log Log Message + New Message Communicate with clients by clicki…" at bounding box center [240, 101] width 374 height 160
click at [89, 100] on p "1 message" at bounding box center [86, 103] width 28 height 10
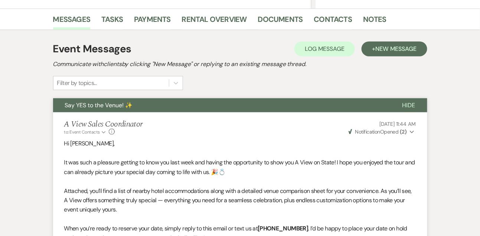
scroll to position [172, 0]
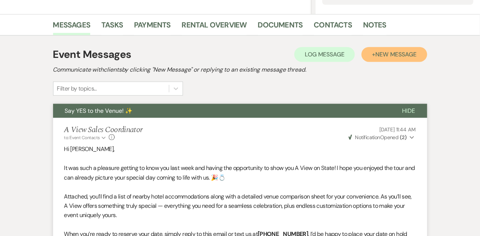
click at [386, 51] on span "New Message" at bounding box center [395, 54] width 41 height 8
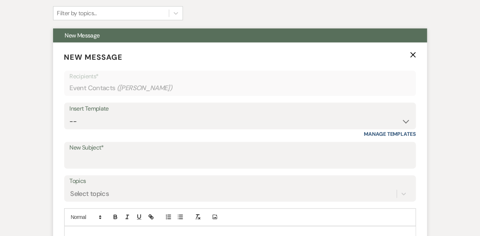
scroll to position [252, 0]
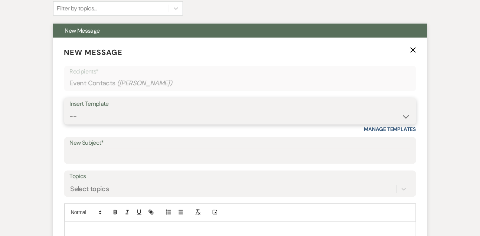
click at [97, 119] on select "-- Tour Confirmation Contract (Pre-Booked Leads) Out of office Inquiry Email Al…" at bounding box center [240, 117] width 341 height 14
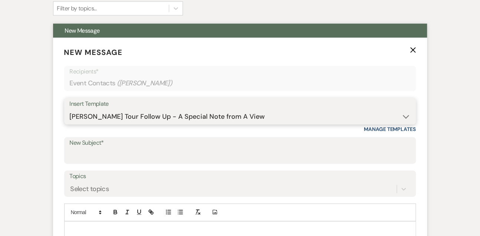
click at [70, 110] on select "-- Tour Confirmation Contract (Pre-Booked Leads) Out of office Inquiry Email Al…" at bounding box center [240, 117] width 341 height 14
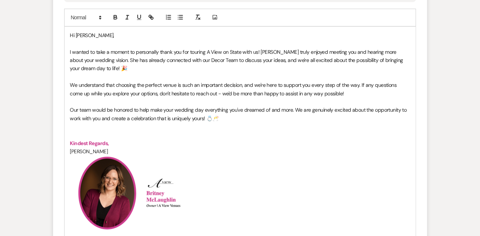
scroll to position [447, 0]
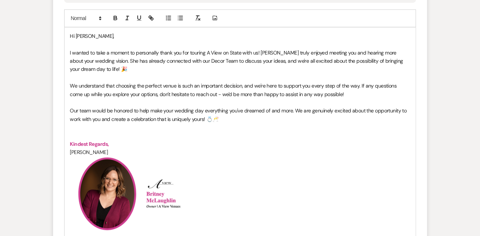
click at [261, 49] on span "I wanted to take a moment to personally thank you for touring A View on State w…" at bounding box center [237, 60] width 335 height 23
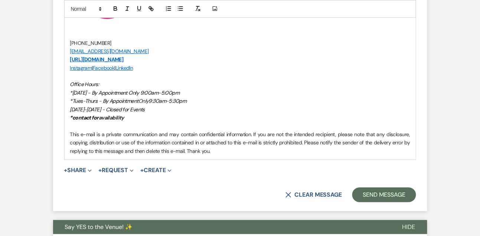
scroll to position [678, 0]
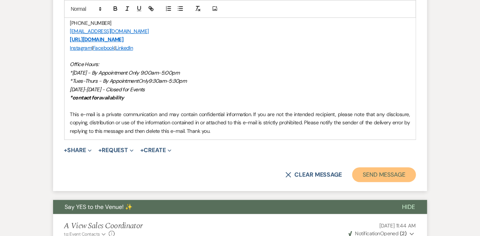
click at [392, 174] on button "Send Message" at bounding box center [383, 174] width 63 height 15
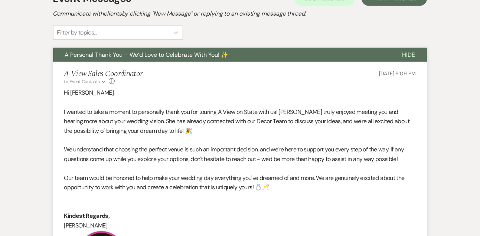
scroll to position [0, 0]
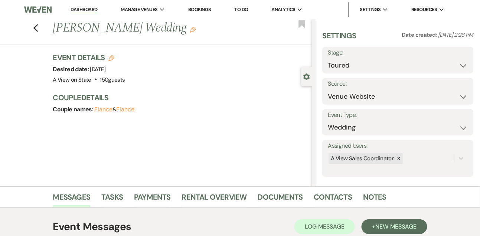
click at [91, 9] on link "Dashboard" at bounding box center [84, 9] width 27 height 7
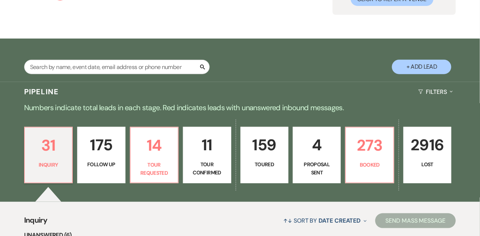
scroll to position [135, 0]
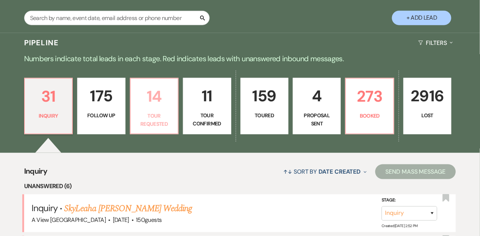
click at [146, 98] on p "14" at bounding box center [154, 96] width 38 height 25
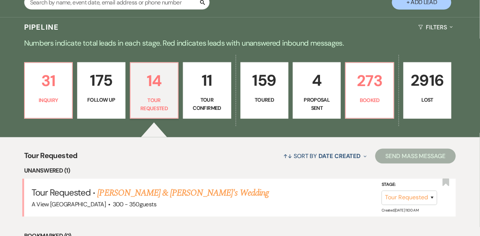
scroll to position [162, 0]
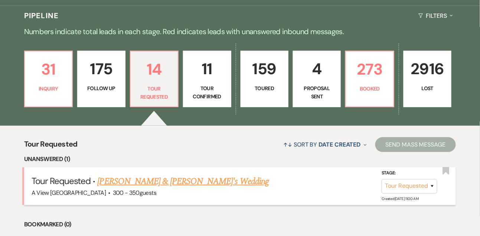
click at [138, 188] on link "[PERSON_NAME] & [PERSON_NAME]'s Wedding" at bounding box center [184, 181] width 172 height 13
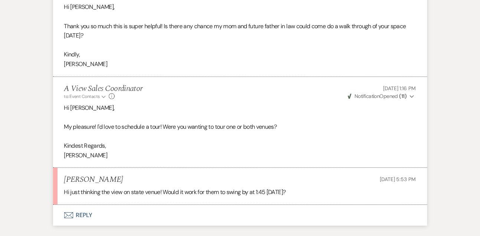
scroll to position [1277, 0]
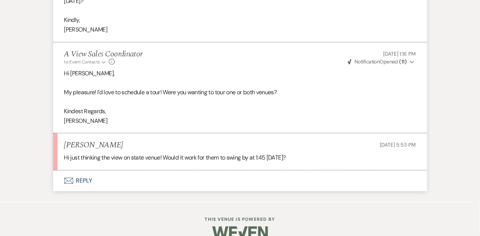
click at [83, 180] on button "Envelope Reply" at bounding box center [240, 180] width 374 height 21
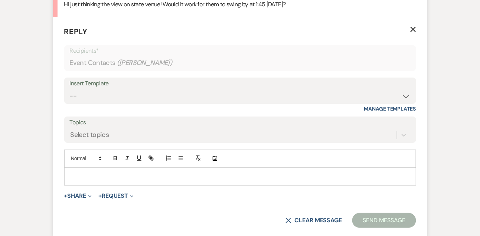
scroll to position [1439, 0]
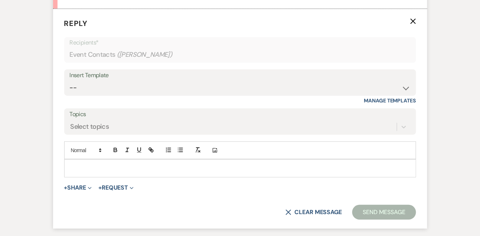
click at [83, 164] on p at bounding box center [240, 168] width 340 height 8
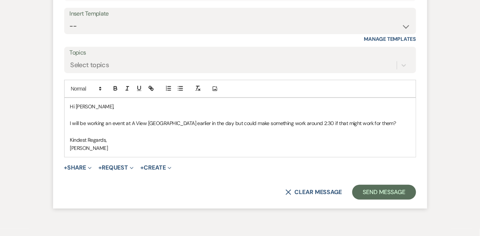
scroll to position [1506, 0]
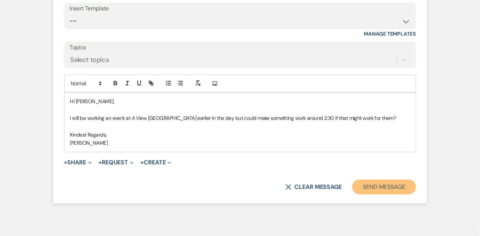
click at [400, 192] on button "Send Message" at bounding box center [383, 187] width 63 height 15
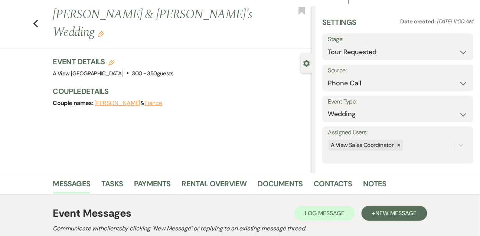
scroll to position [0, 0]
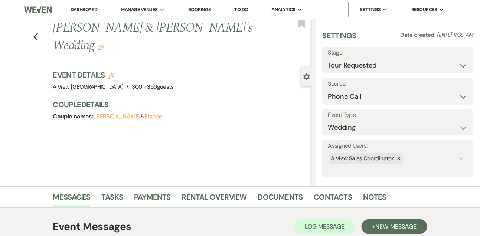
click at [84, 10] on link "Dashboard" at bounding box center [84, 9] width 27 height 7
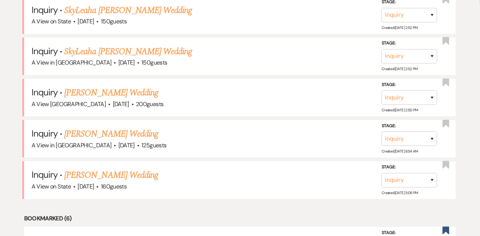
scroll to position [389, 0]
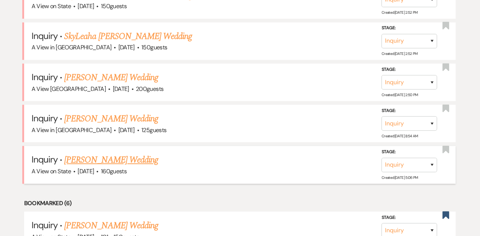
click at [111, 165] on link "[PERSON_NAME] Wedding" at bounding box center [111, 159] width 94 height 13
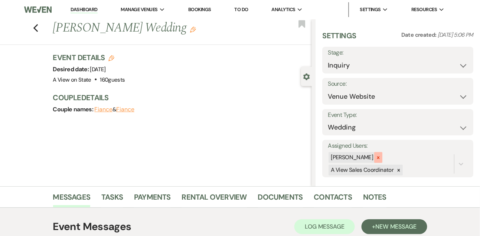
click at [381, 159] on icon at bounding box center [378, 157] width 5 height 5
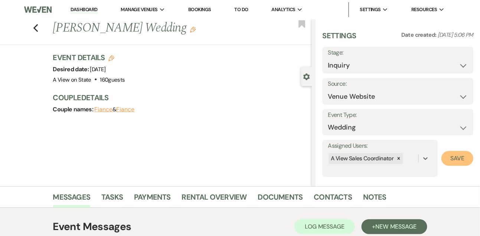
click at [450, 164] on button "Save" at bounding box center [457, 158] width 32 height 15
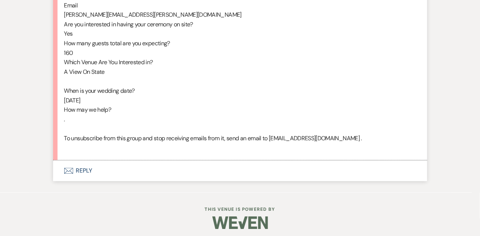
scroll to position [450, 0]
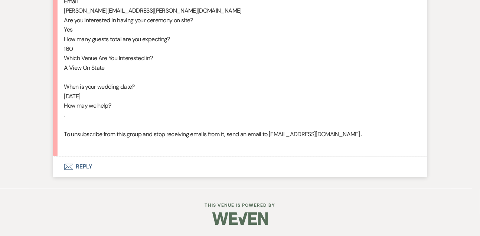
click at [89, 173] on button "Envelope Reply" at bounding box center [240, 166] width 374 height 21
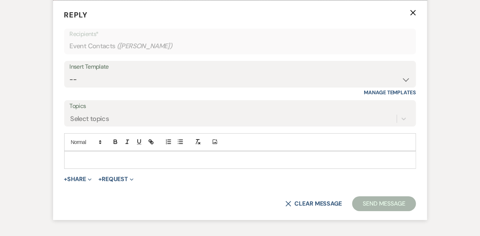
scroll to position [604, 0]
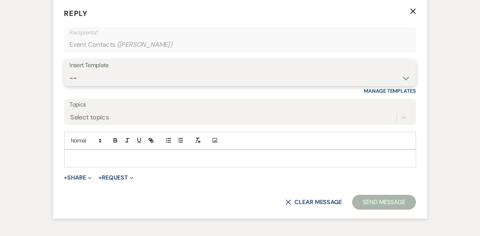
click at [91, 85] on select "-- Tour Confirmation Contract (Pre-Booked Leads) Out of office Inquiry Email Al…" at bounding box center [240, 78] width 341 height 14
click at [70, 80] on select "-- Tour Confirmation Contract (Pre-Booked Leads) Out of office Inquiry Email Al…" at bounding box center [240, 78] width 341 height 14
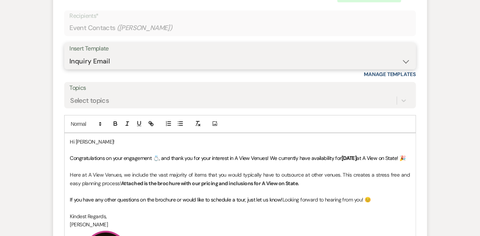
scroll to position [691, 0]
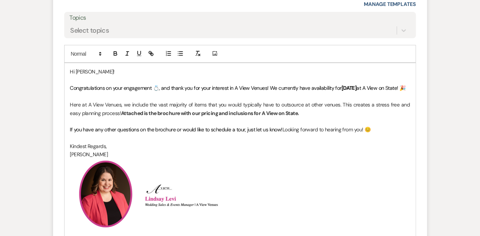
click at [123, 92] on p "Congratulations on your engagement 💍, and thank you for your interest in A View…" at bounding box center [240, 88] width 340 height 8
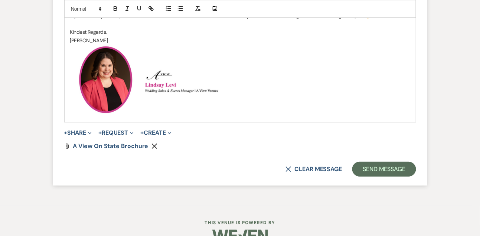
scroll to position [819, 0]
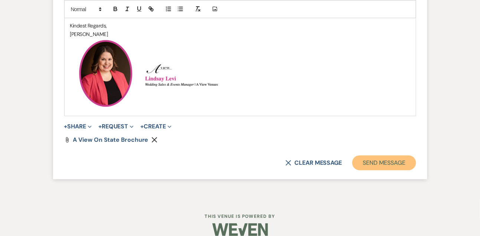
click at [368, 170] on button "Send Message" at bounding box center [383, 163] width 63 height 15
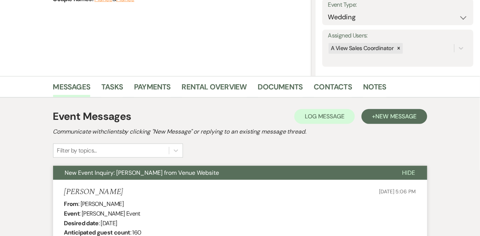
scroll to position [126, 0]
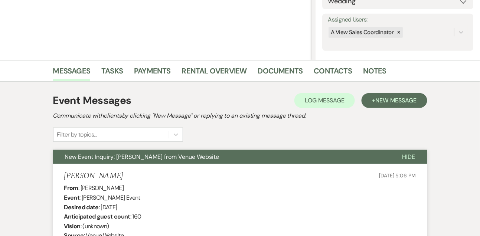
drag, startPoint x: 81, startPoint y: 186, endPoint x: 147, endPoint y: 186, distance: 66.8
copy div "[PERSON_NAME]"
drag, startPoint x: 102, startPoint y: 206, endPoint x: 164, endPoint y: 206, distance: 62.4
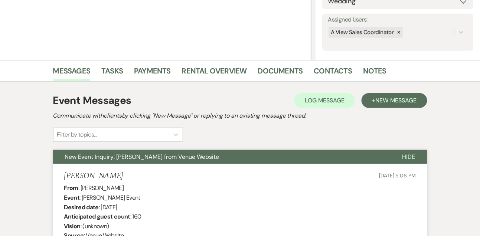
copy div "[DATE]"
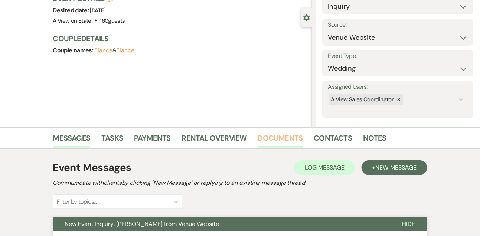
scroll to position [0, 0]
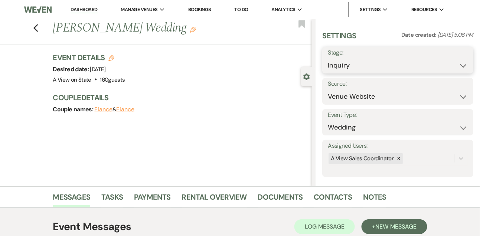
click at [348, 64] on select "Inquiry Follow Up Tour Requested Tour Confirmed Toured Proposal Sent Booked Lost" at bounding box center [398, 65] width 140 height 14
click at [328, 58] on select "Inquiry Follow Up Tour Requested Tour Confirmed Toured Proposal Sent Booked Lost" at bounding box center [398, 65] width 140 height 14
click at [453, 56] on button "Save" at bounding box center [457, 60] width 31 height 15
click at [115, 195] on link "Tasks" at bounding box center [112, 199] width 22 height 16
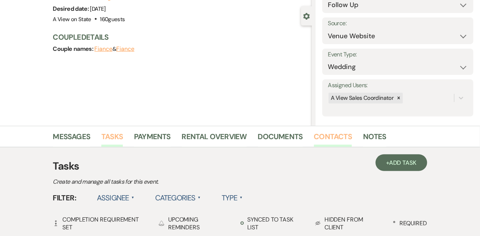
scroll to position [61, 0]
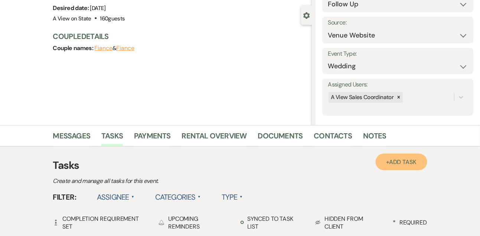
click at [401, 157] on link "+ Add Task" at bounding box center [401, 162] width 51 height 17
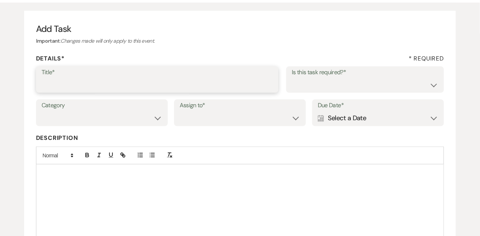
click at [177, 82] on input "Title*" at bounding box center [158, 85] width 232 height 14
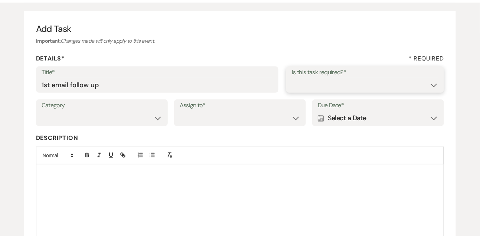
click at [317, 86] on select "Yes No" at bounding box center [365, 85] width 147 height 14
click at [292, 78] on select "Yes No" at bounding box center [365, 85] width 147 height 14
click at [115, 117] on select "Venue Vendors Guests Details Finalize & Share" at bounding box center [102, 118] width 121 height 14
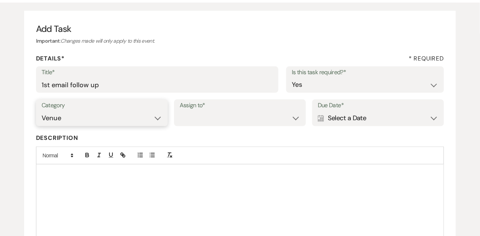
click at [42, 111] on select "Venue Vendors Guests Details Finalize & Share" at bounding box center [102, 118] width 121 height 14
click at [212, 119] on select "Venue Client" at bounding box center [240, 118] width 121 height 14
click at [180, 111] on select "Venue Client" at bounding box center [240, 118] width 121 height 14
click at [366, 116] on div "Calendar Select a Date Expand" at bounding box center [378, 118] width 121 height 14
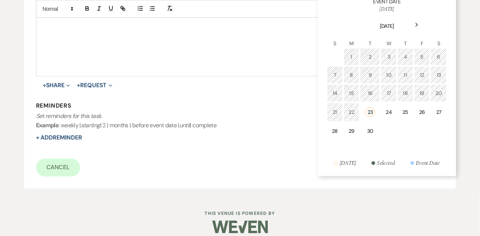
scroll to position [232, 0]
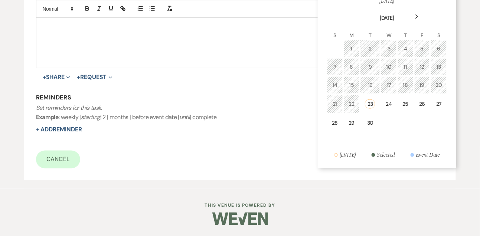
click at [418, 13] on div "Next" at bounding box center [417, 17] width 12 height 12
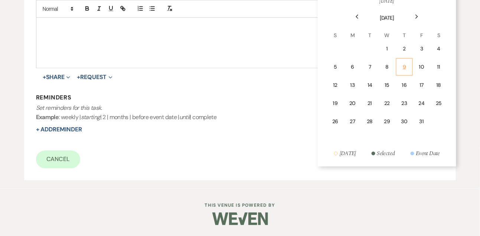
click at [403, 66] on div "9" at bounding box center [404, 67] width 7 height 8
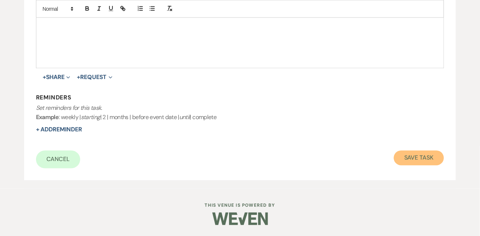
click at [417, 154] on button "Save Task" at bounding box center [419, 158] width 50 height 15
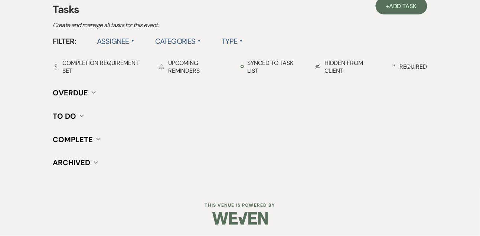
scroll to position [61, 0]
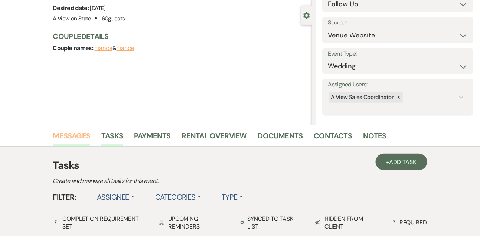
click at [69, 138] on link "Messages" at bounding box center [71, 138] width 37 height 16
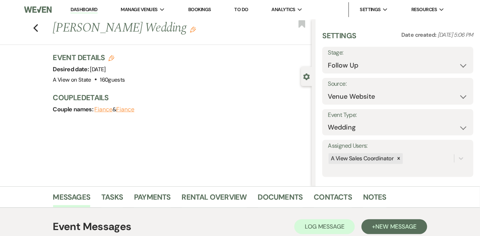
click at [79, 10] on link "Dashboard" at bounding box center [84, 9] width 27 height 7
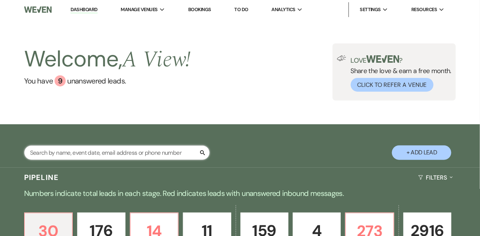
click at [78, 156] on input "text" at bounding box center [117, 153] width 186 height 14
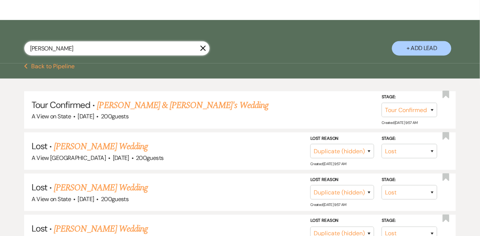
scroll to position [107, 0]
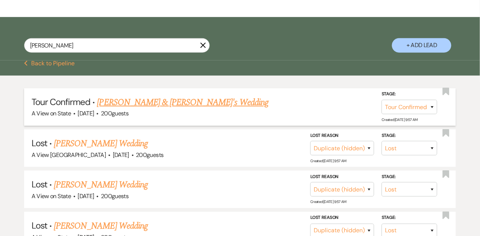
click at [151, 105] on link "[PERSON_NAME] & [PERSON_NAME]'s Wedding" at bounding box center [183, 102] width 172 height 13
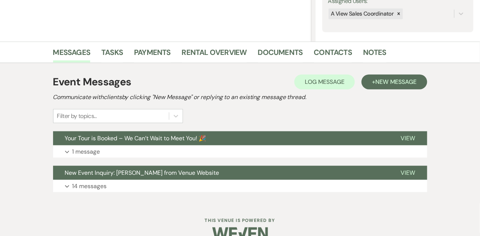
scroll to position [160, 0]
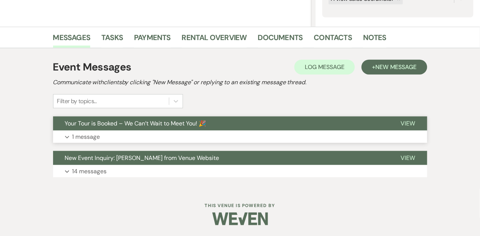
click at [87, 138] on p "1 message" at bounding box center [86, 137] width 28 height 10
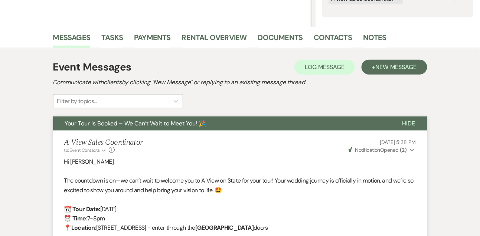
click at [85, 128] on button "Your Tour is Booked – We Can’t Wait to Meet You! 🎉" at bounding box center [221, 124] width 337 height 14
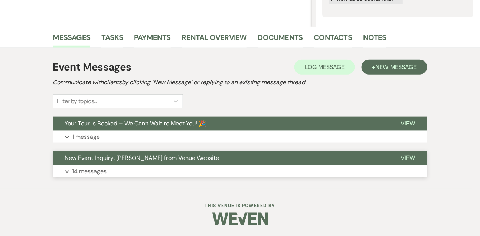
click at [87, 167] on p "14 messages" at bounding box center [89, 172] width 35 height 10
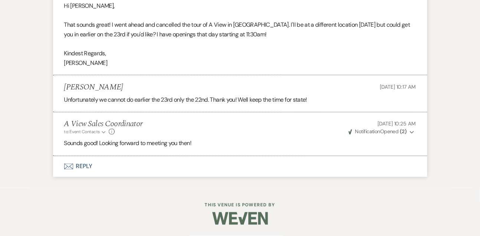
scroll to position [1788, 0]
